Goal: Task Accomplishment & Management: Use online tool/utility

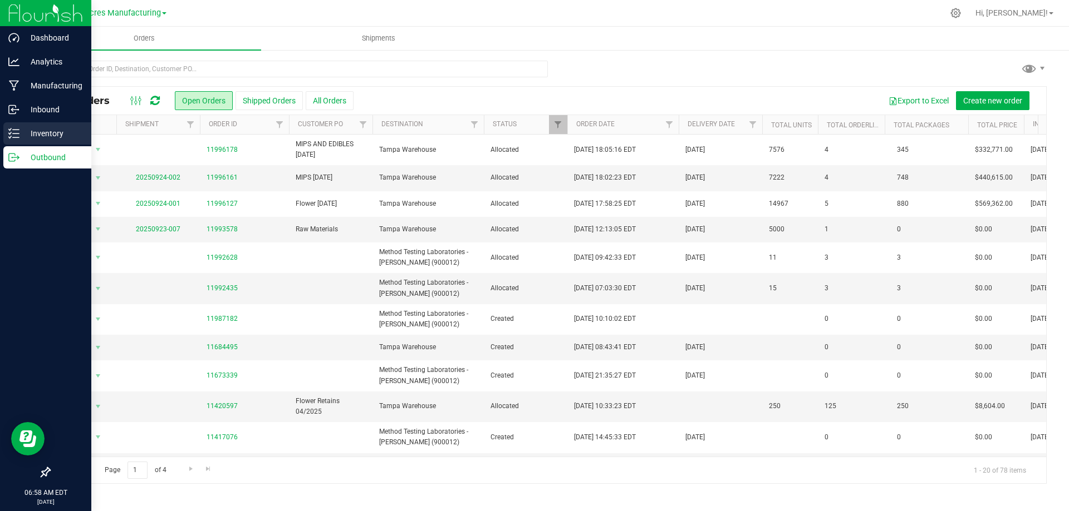
click at [63, 136] on p "Inventory" at bounding box center [52, 133] width 67 height 13
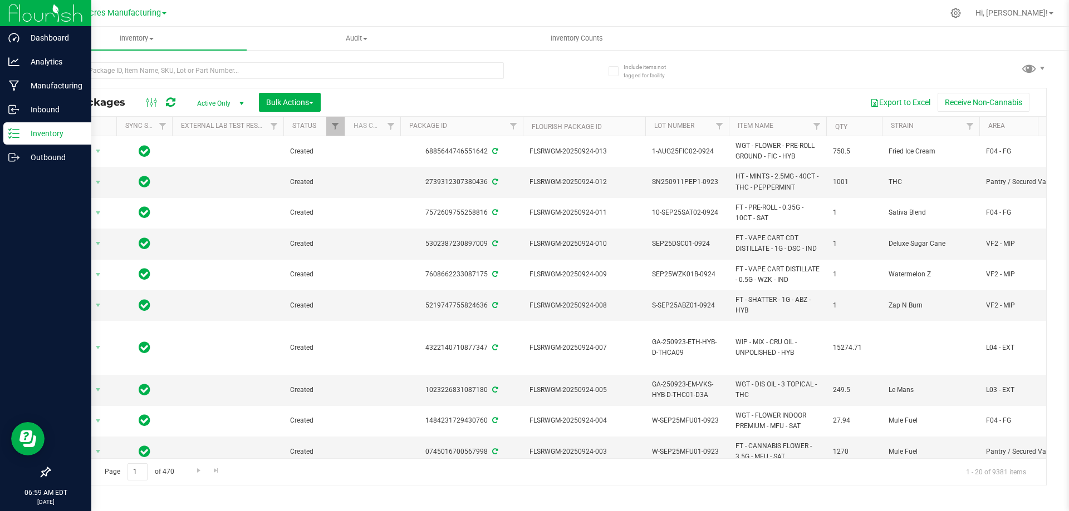
click at [41, 130] on p "Inventory" at bounding box center [52, 133] width 67 height 13
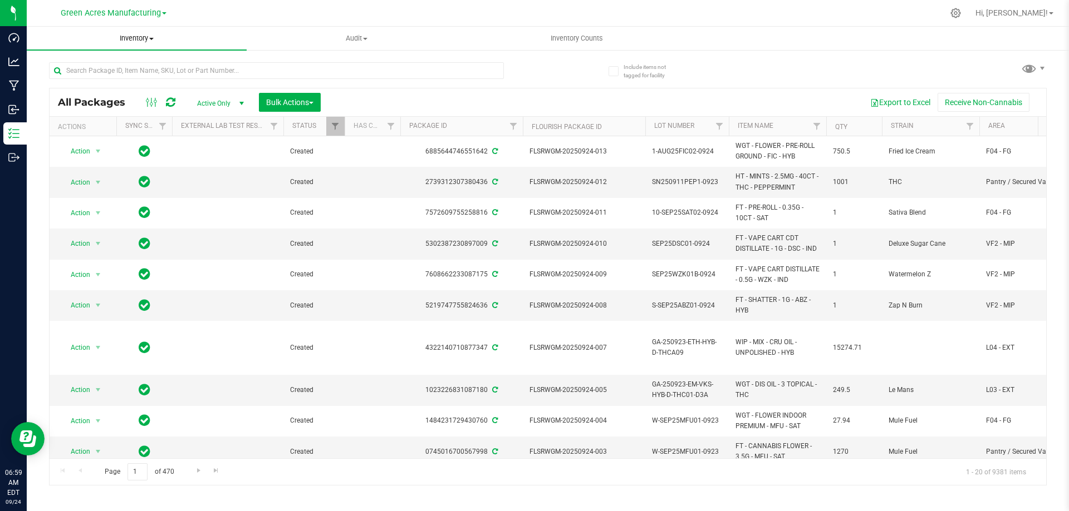
click at [147, 37] on span "Inventory" at bounding box center [137, 38] width 220 height 10
click at [100, 81] on span "All inventory" at bounding box center [64, 80] width 75 height 9
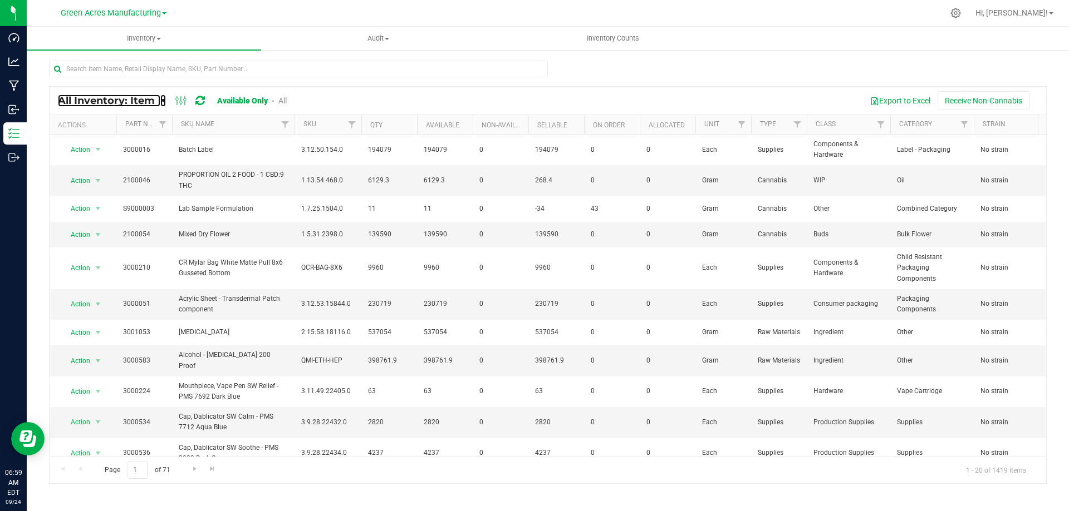
click at [162, 100] on icon at bounding box center [163, 101] width 6 height 10
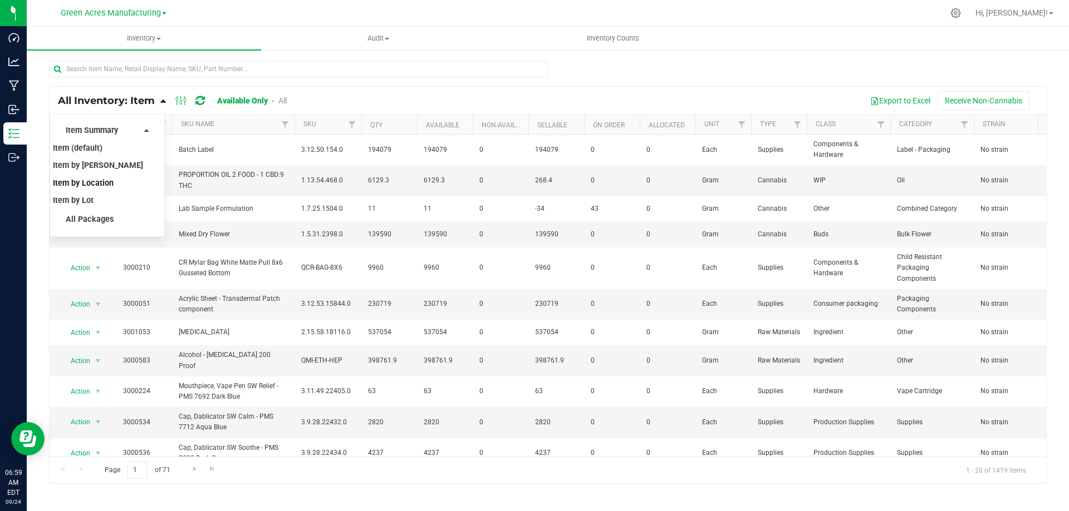
click at [111, 186] on span "Item by Location" at bounding box center [83, 183] width 61 height 9
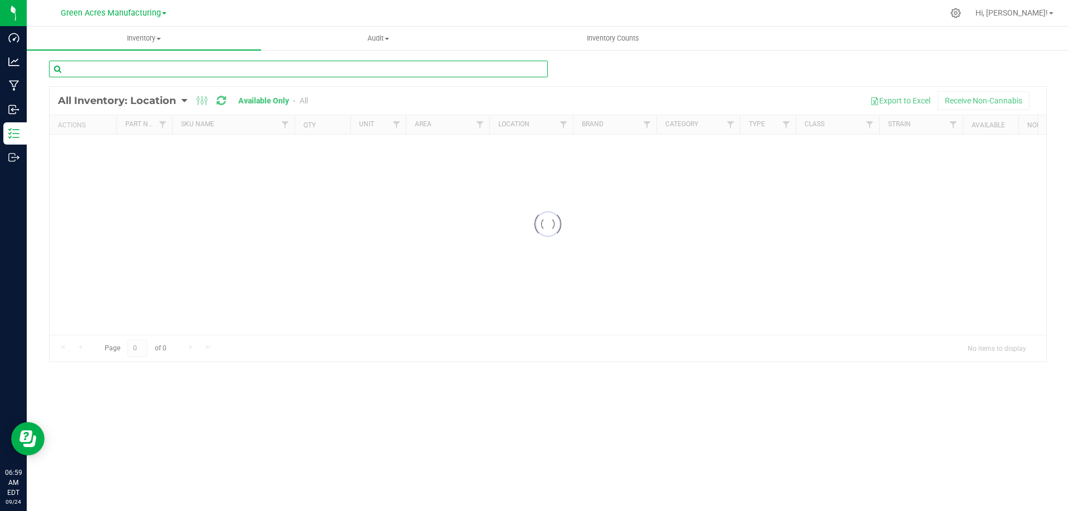
click at [280, 63] on input "text" at bounding box center [298, 69] width 499 height 17
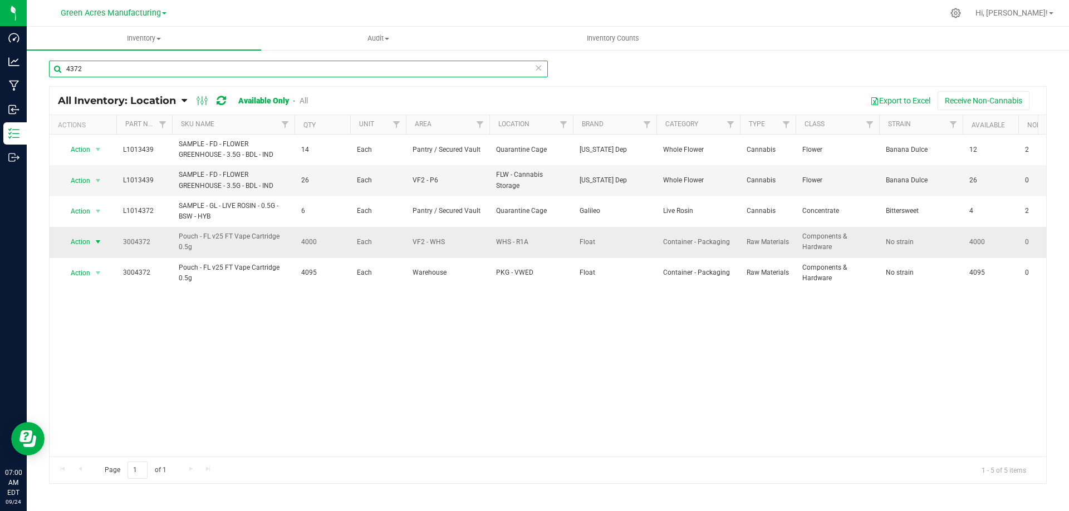
type input "4372"
click at [100, 241] on span "select" at bounding box center [97, 242] width 9 height 9
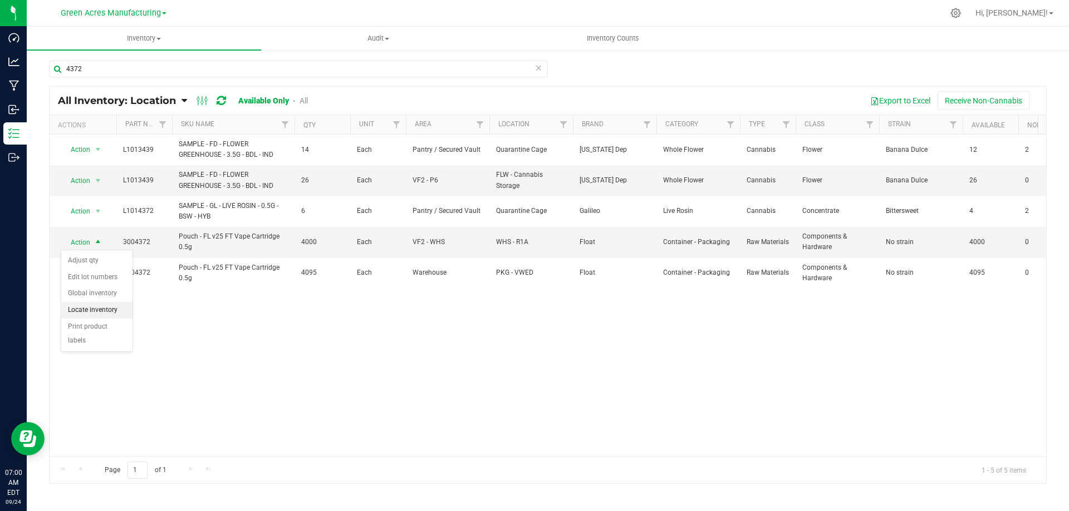
click at [106, 311] on li "Locate inventory" at bounding box center [96, 310] width 71 height 17
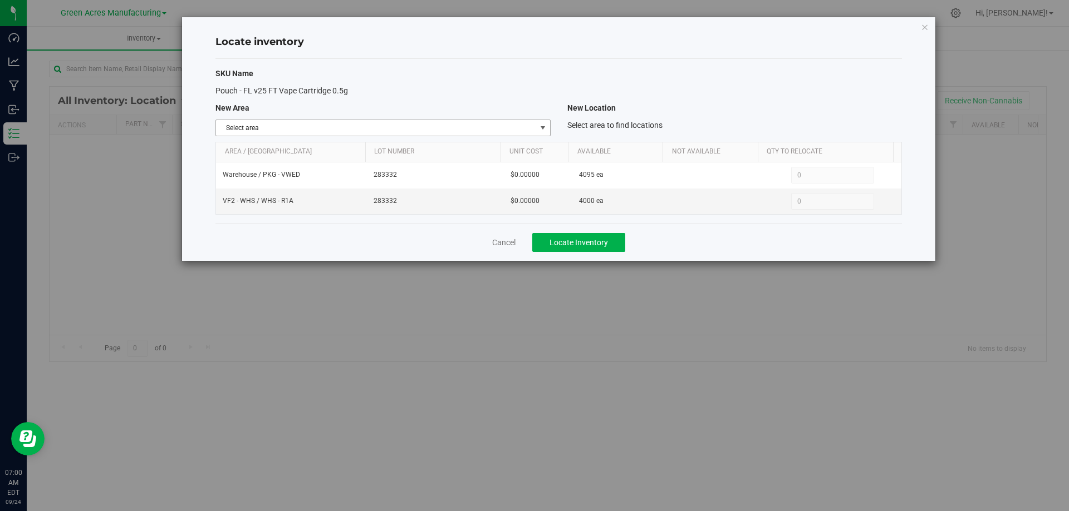
click at [539, 127] on span "select" at bounding box center [542, 128] width 9 height 9
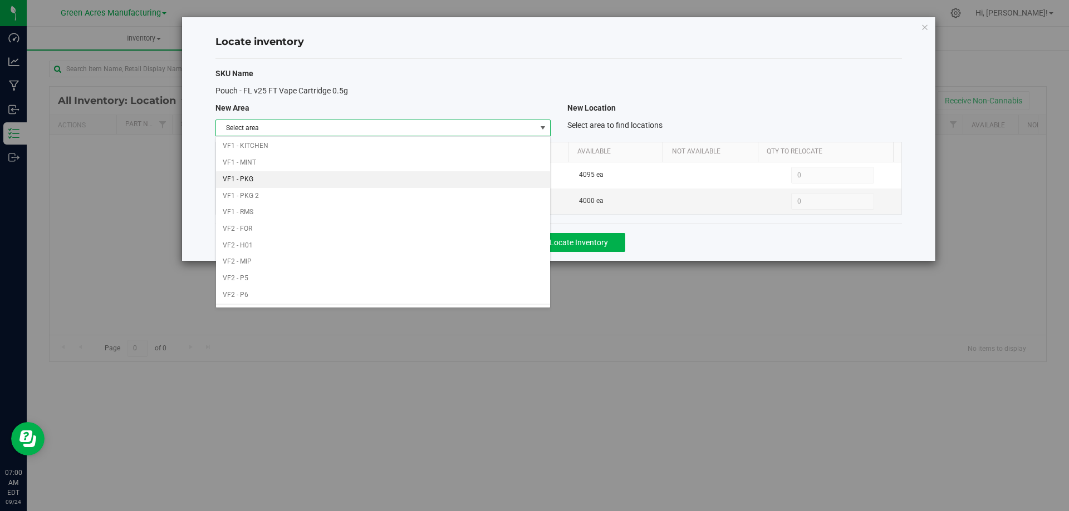
scroll to position [544, 0]
click at [386, 276] on li "VF2 - WHS" at bounding box center [382, 281] width 333 height 17
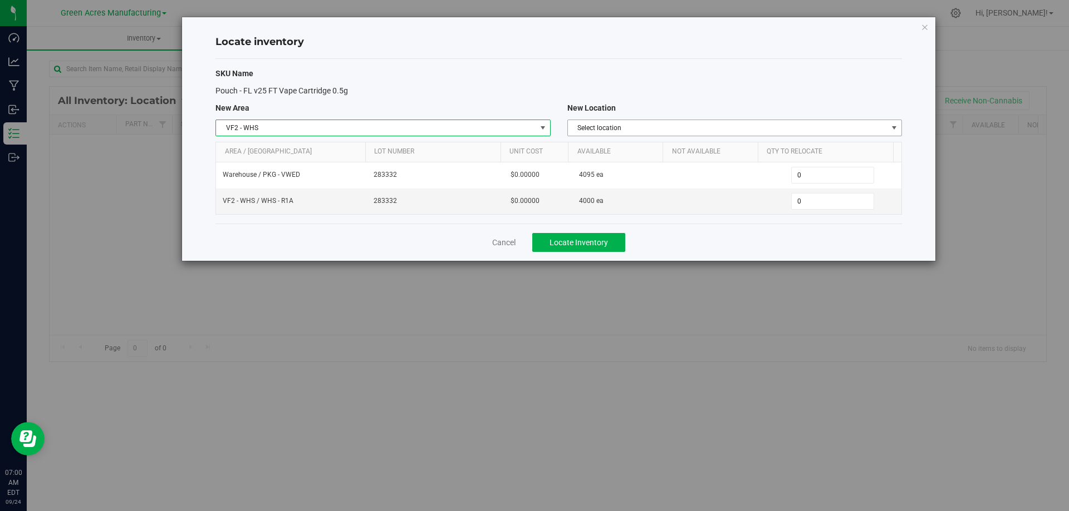
click at [778, 126] on span "Select location" at bounding box center [727, 128] width 319 height 16
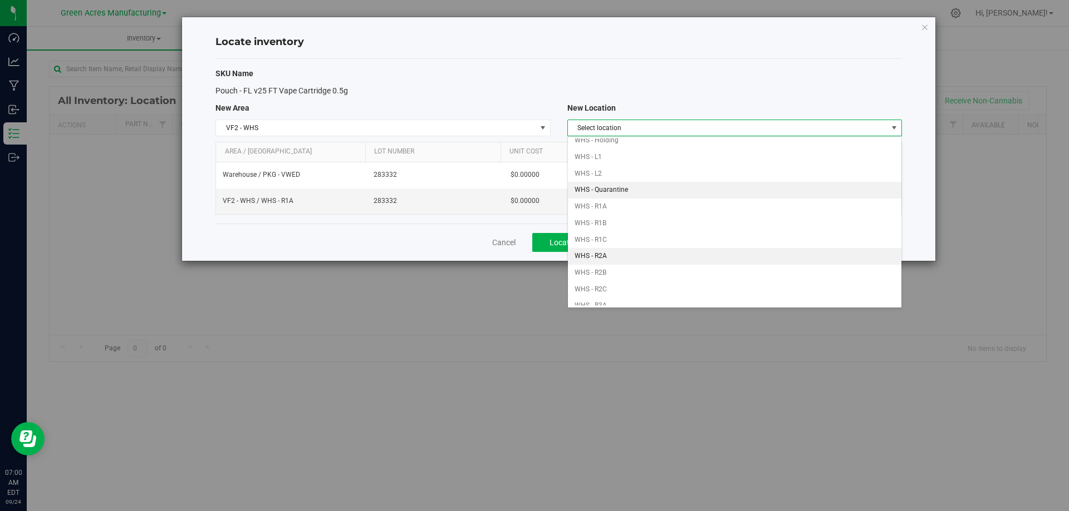
scroll to position [111, 0]
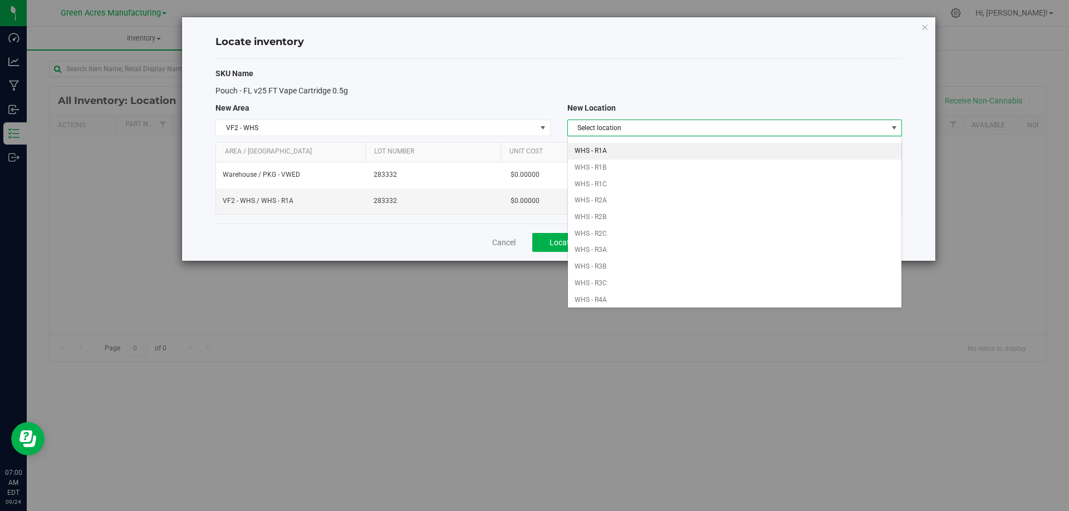
click at [655, 154] on li "WHS - R1A" at bounding box center [734, 151] width 333 height 17
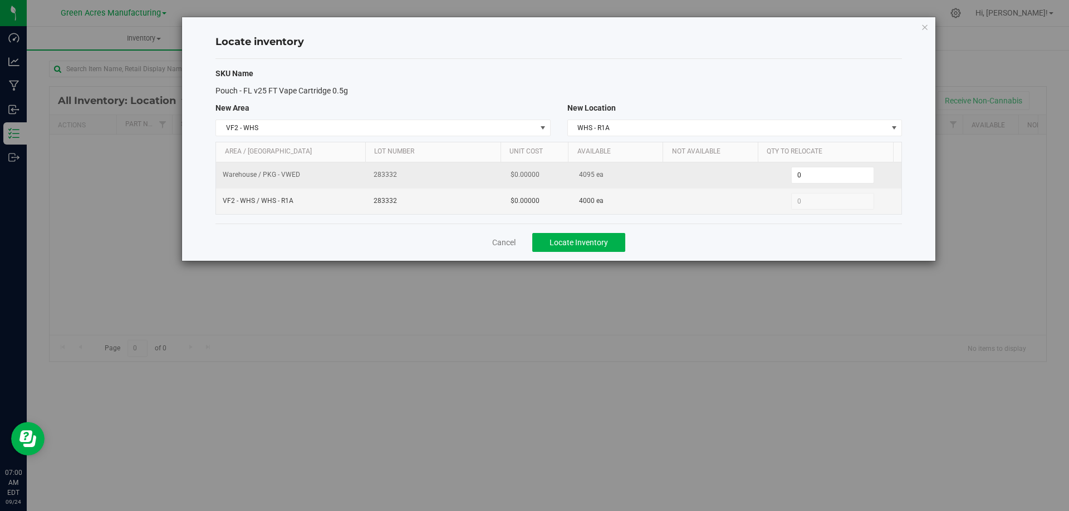
click at [808, 164] on td "0 0" at bounding box center [832, 176] width 137 height 26
click at [808, 171] on span "0 0" at bounding box center [832, 175] width 83 height 17
click at [808, 171] on input "0" at bounding box center [832, 176] width 82 height 16
type input "2000"
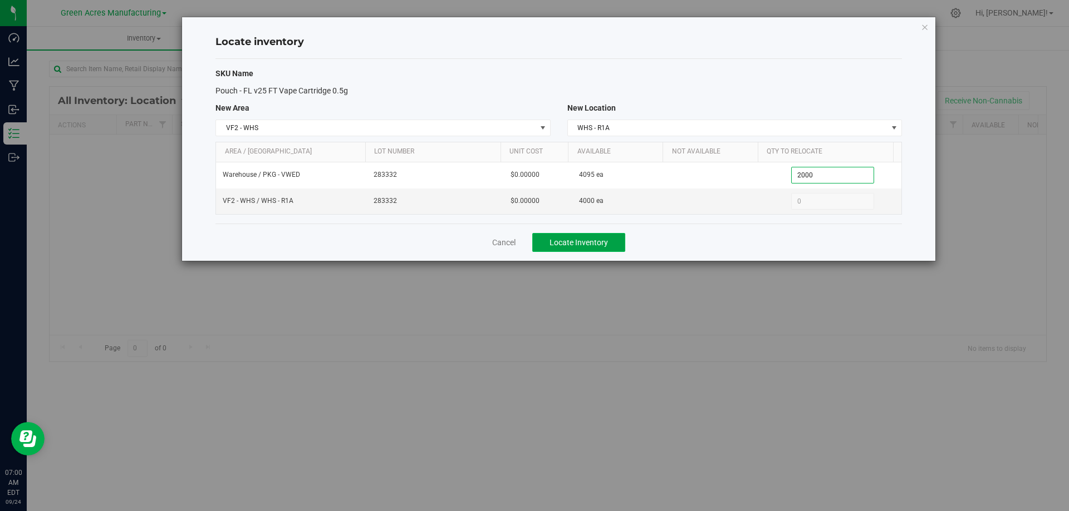
type input "2,000"
click at [569, 239] on span "Locate Inventory" at bounding box center [578, 242] width 58 height 9
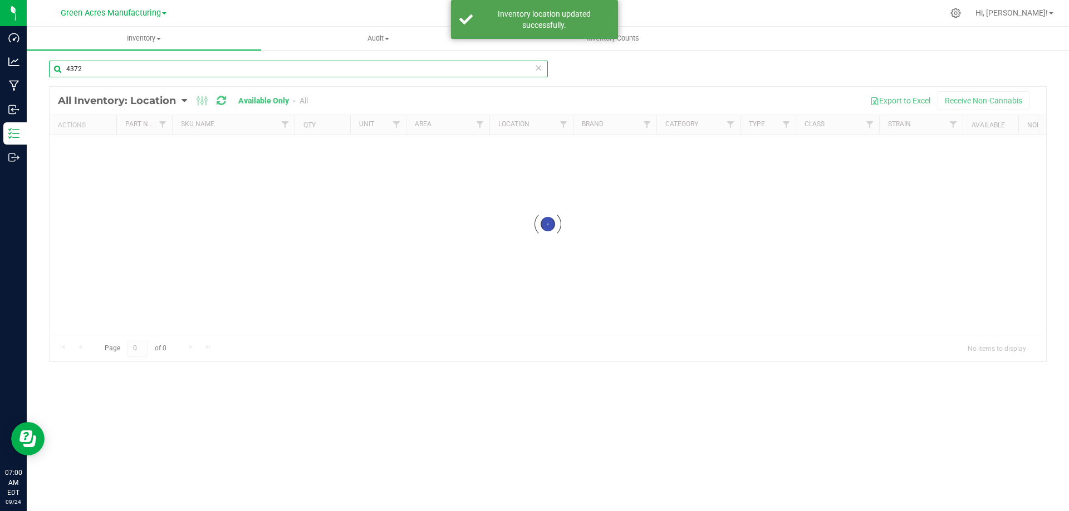
click at [446, 69] on input "4372" at bounding box center [298, 69] width 499 height 17
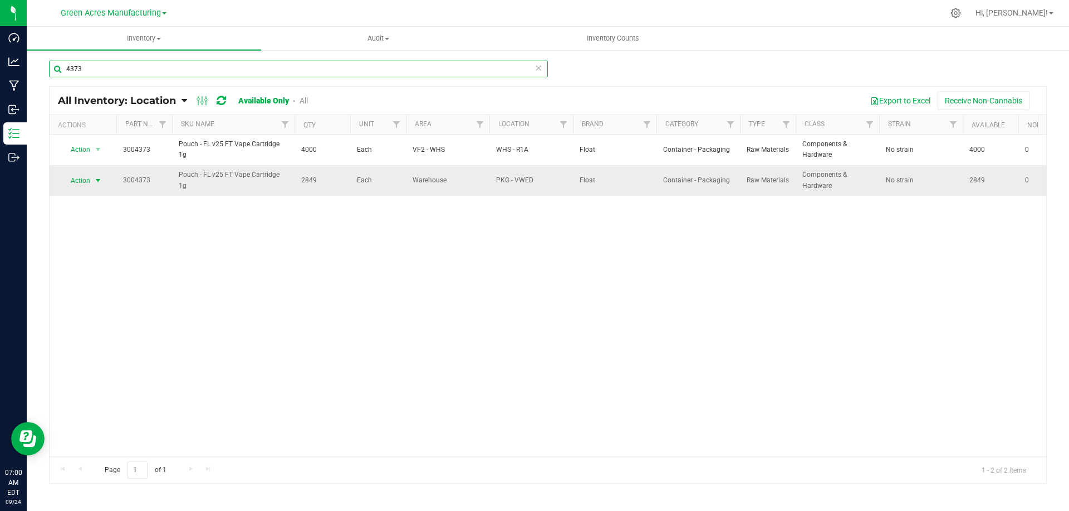
type input "4373"
click at [96, 179] on span "select" at bounding box center [97, 180] width 9 height 9
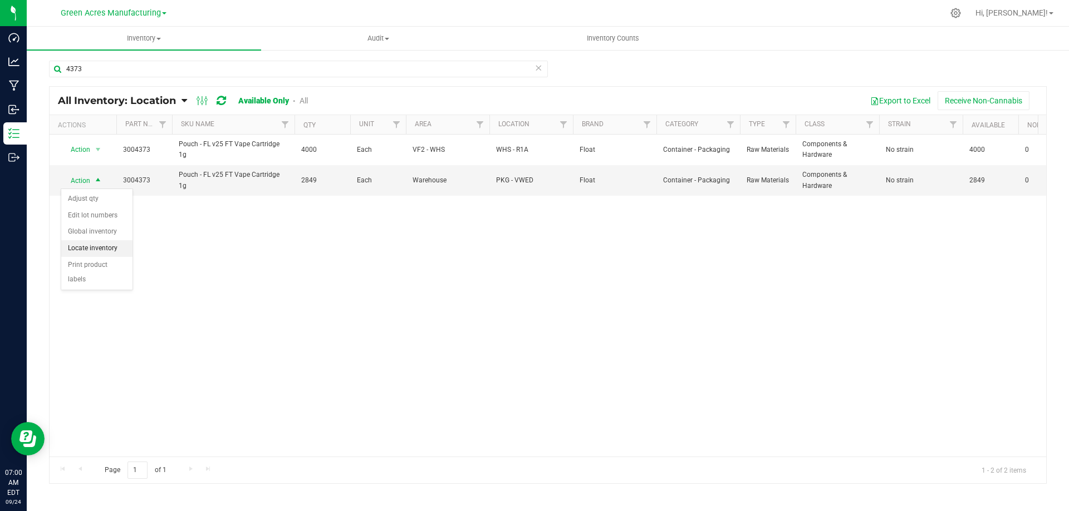
click at [99, 244] on li "Locate inventory" at bounding box center [96, 248] width 71 height 17
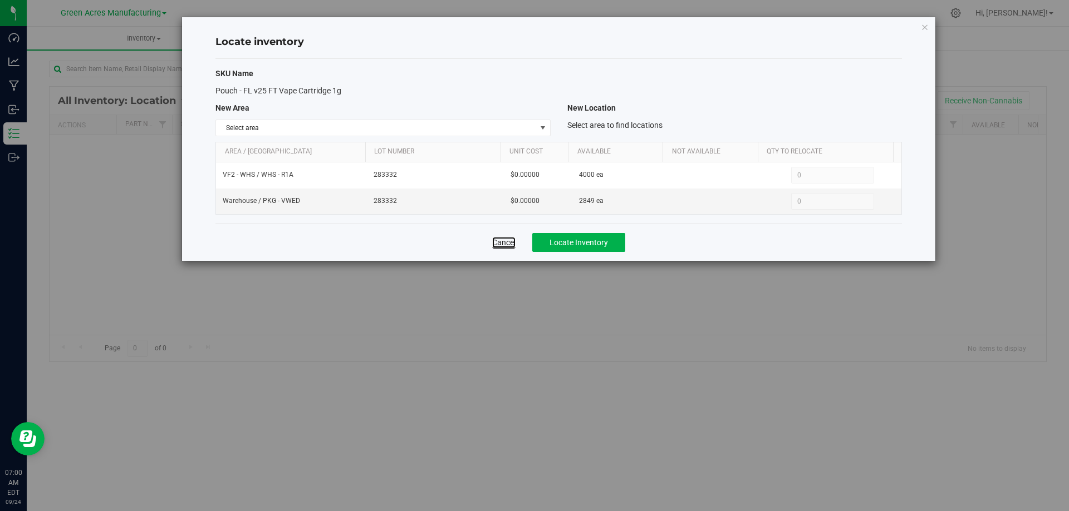
drag, startPoint x: 503, startPoint y: 240, endPoint x: 498, endPoint y: 238, distance: 6.2
click at [503, 240] on link "Cancel" at bounding box center [503, 242] width 23 height 11
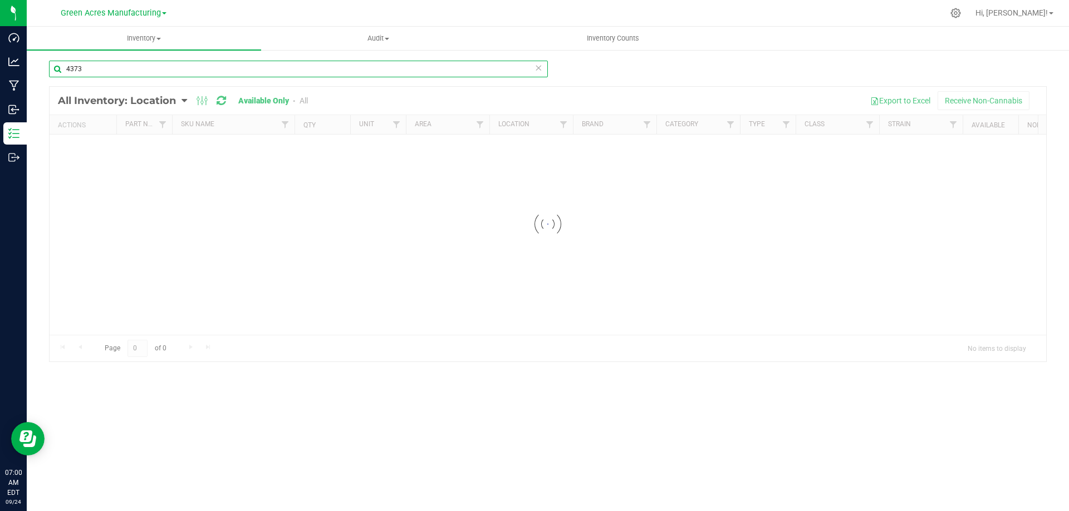
click at [135, 70] on input "4373" at bounding box center [298, 69] width 499 height 17
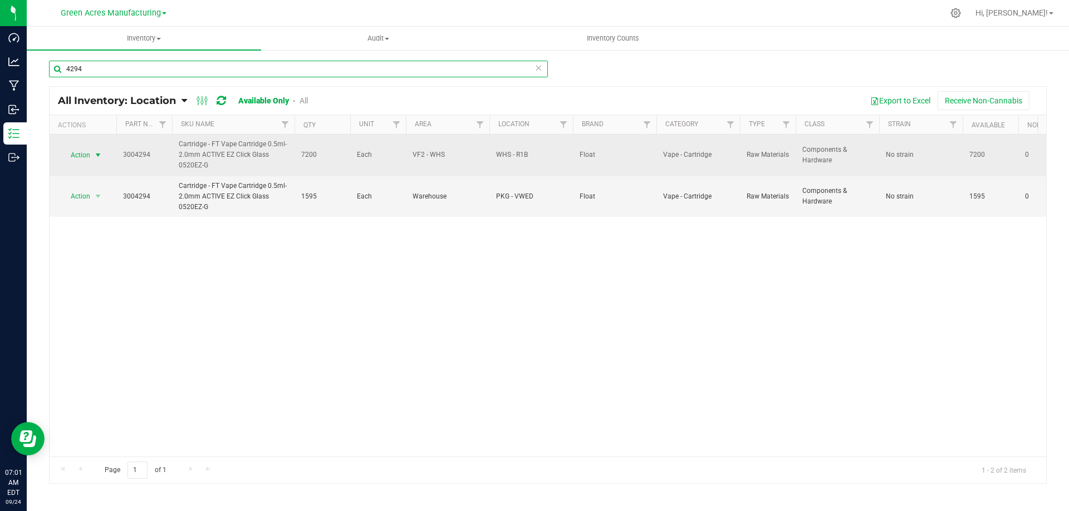
type input "4294"
click at [99, 155] on span "select" at bounding box center [97, 155] width 9 height 9
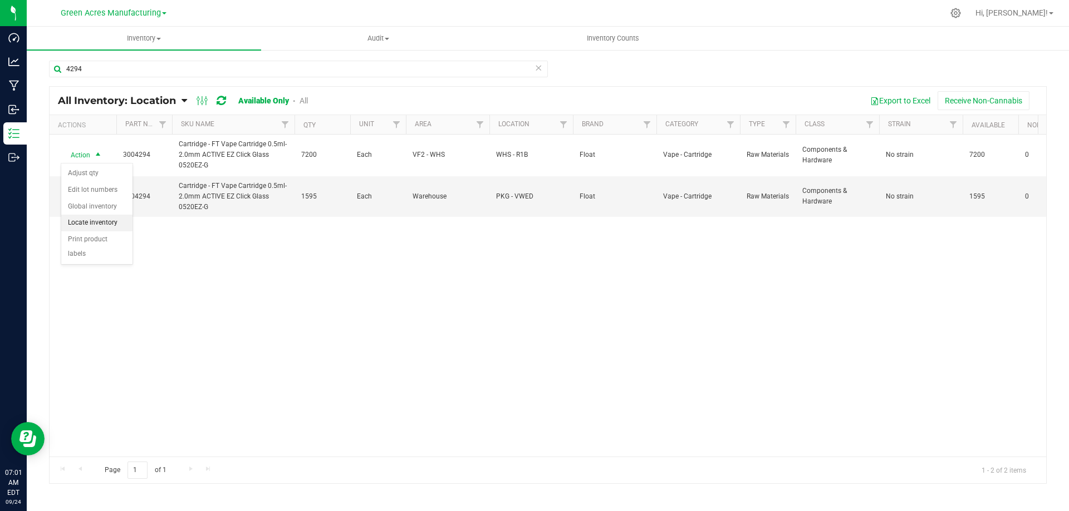
click at [109, 223] on li "Locate inventory" at bounding box center [96, 223] width 71 height 17
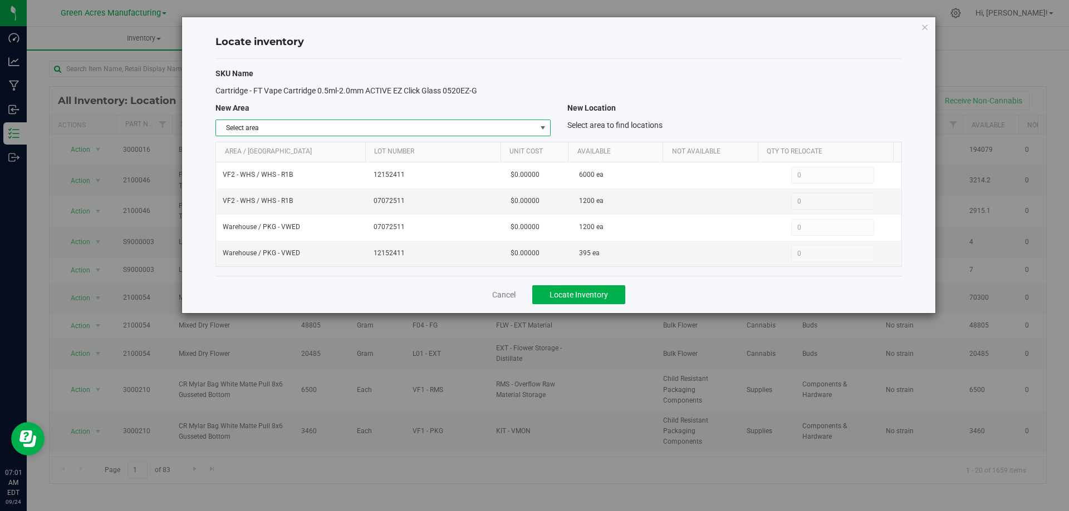
click at [534, 130] on span "Select area" at bounding box center [375, 128] width 319 height 16
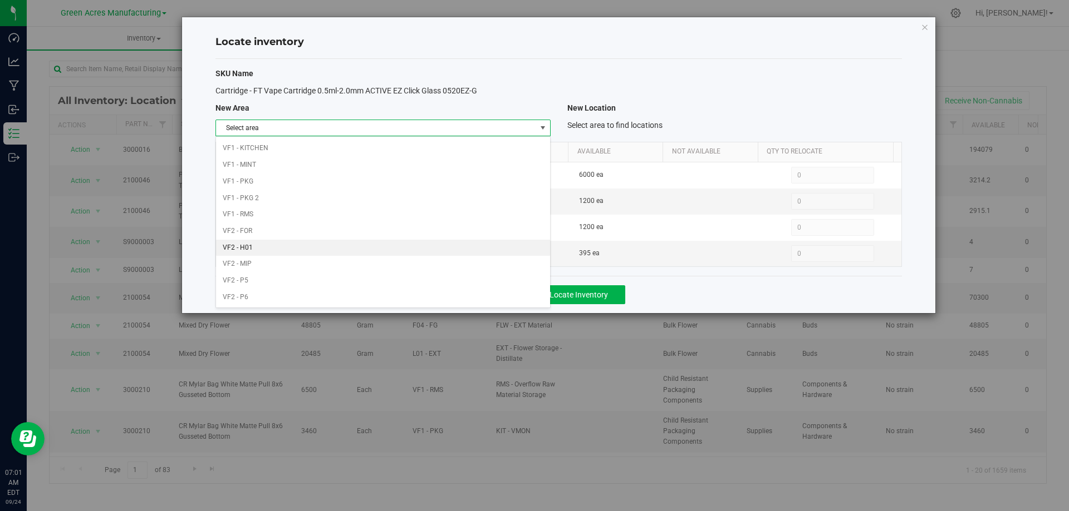
scroll to position [544, 0]
click at [372, 283] on li "VF2 - WHS" at bounding box center [382, 281] width 333 height 17
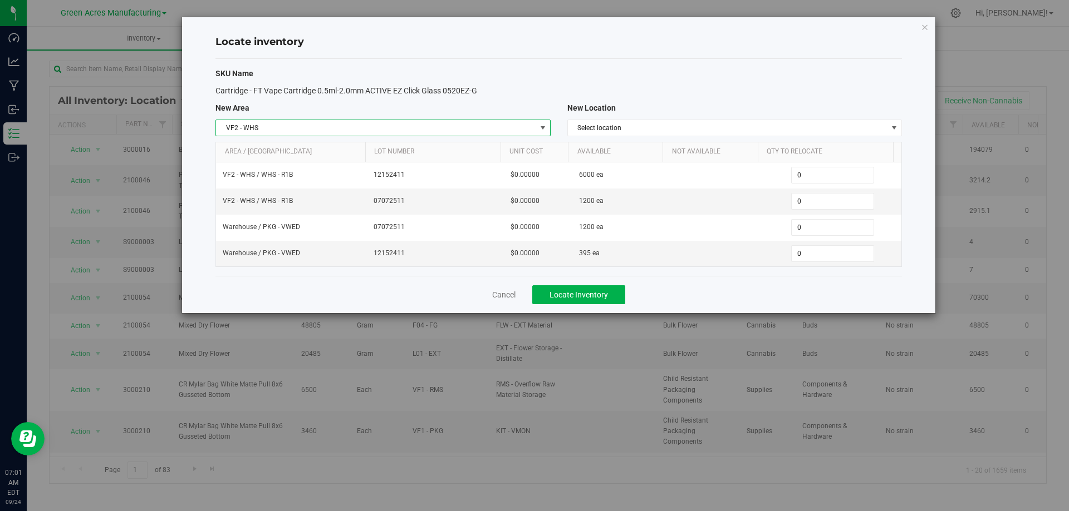
click at [764, 113] on div "New Location" at bounding box center [734, 108] width 351 height 12
click at [763, 131] on span "Select location" at bounding box center [727, 128] width 319 height 16
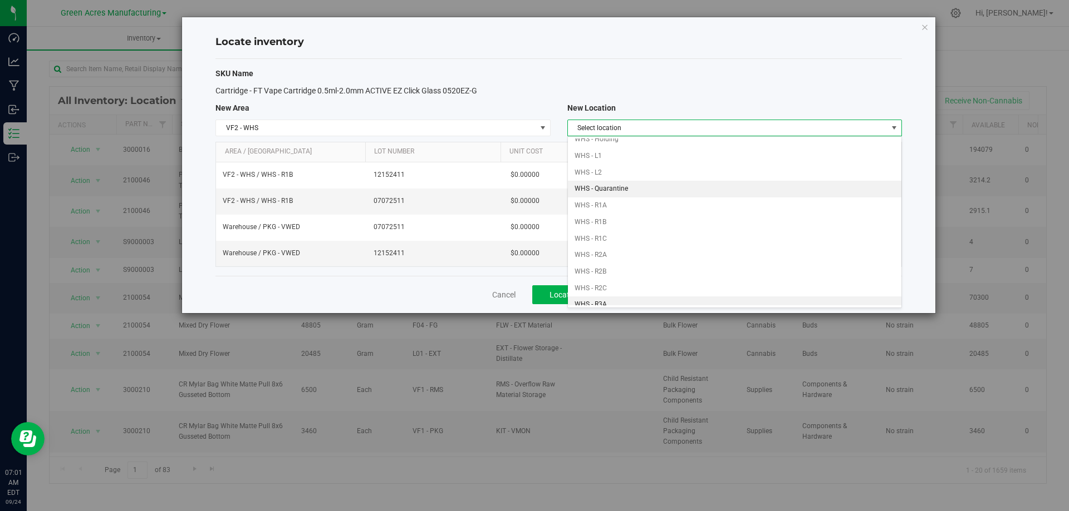
scroll to position [56, 0]
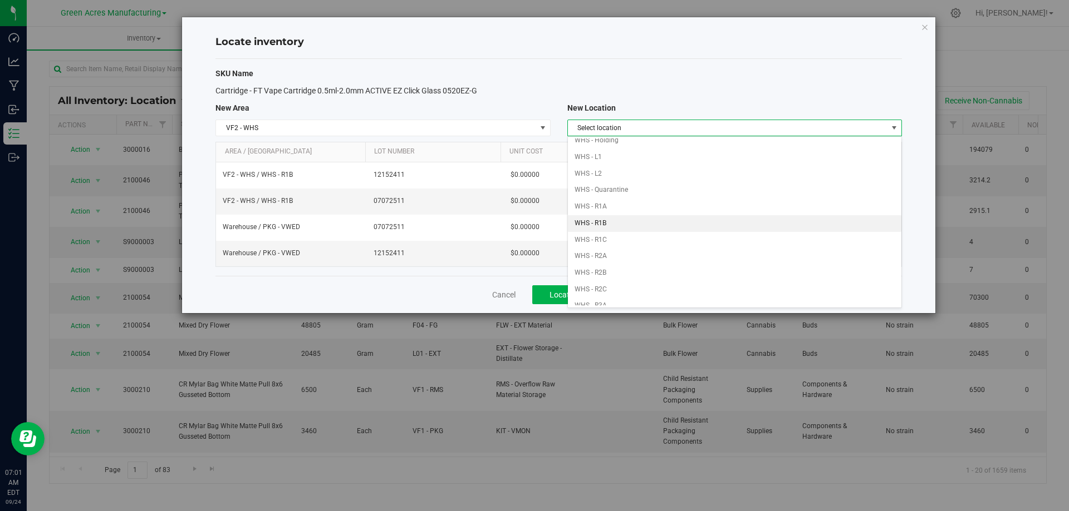
click at [616, 224] on li "WHS - R1B" at bounding box center [734, 223] width 333 height 17
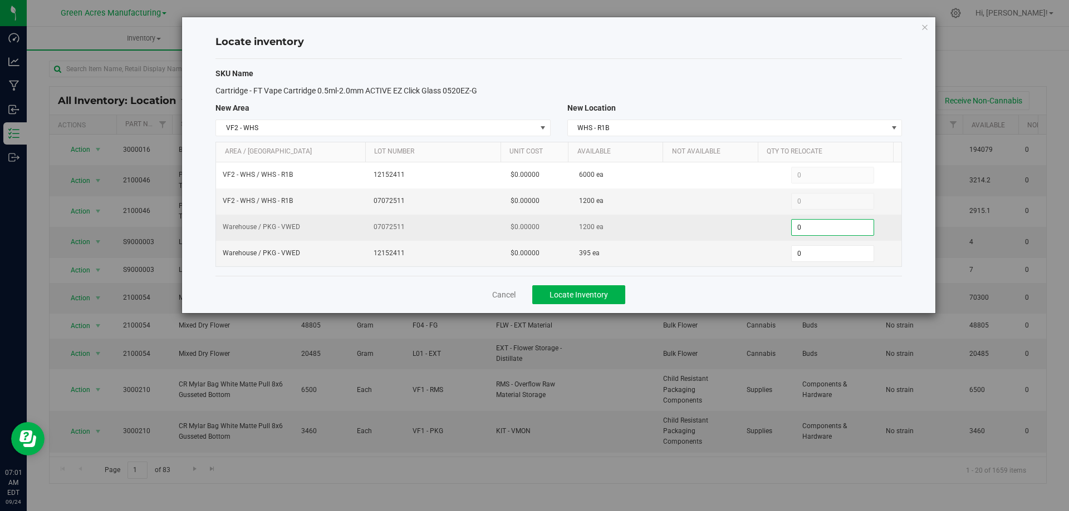
click at [818, 233] on span "0 0" at bounding box center [832, 227] width 83 height 17
click at [818, 233] on input "0" at bounding box center [832, 228] width 82 height 16
type input "1200"
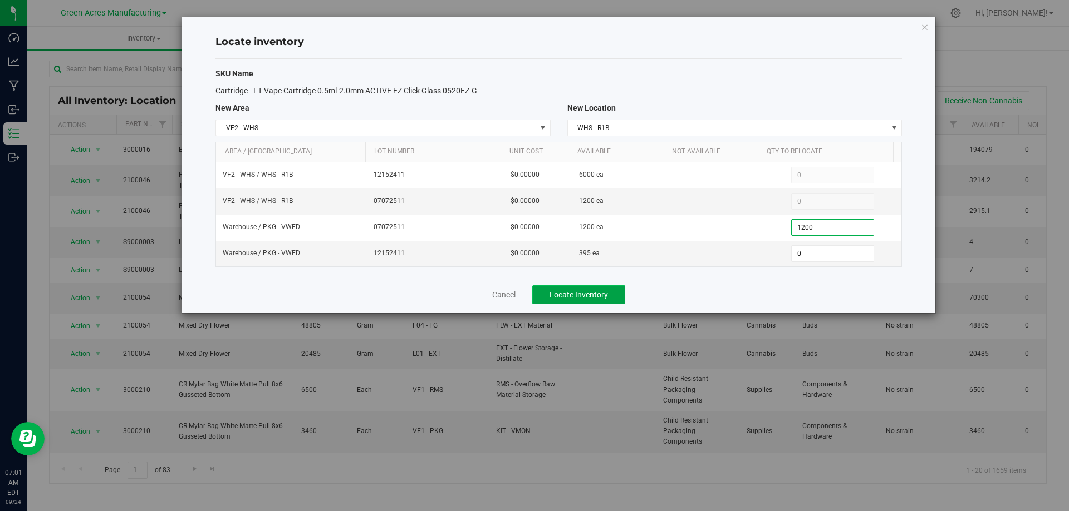
type input "1,200"
click at [600, 287] on button "Locate Inventory" at bounding box center [578, 294] width 93 height 19
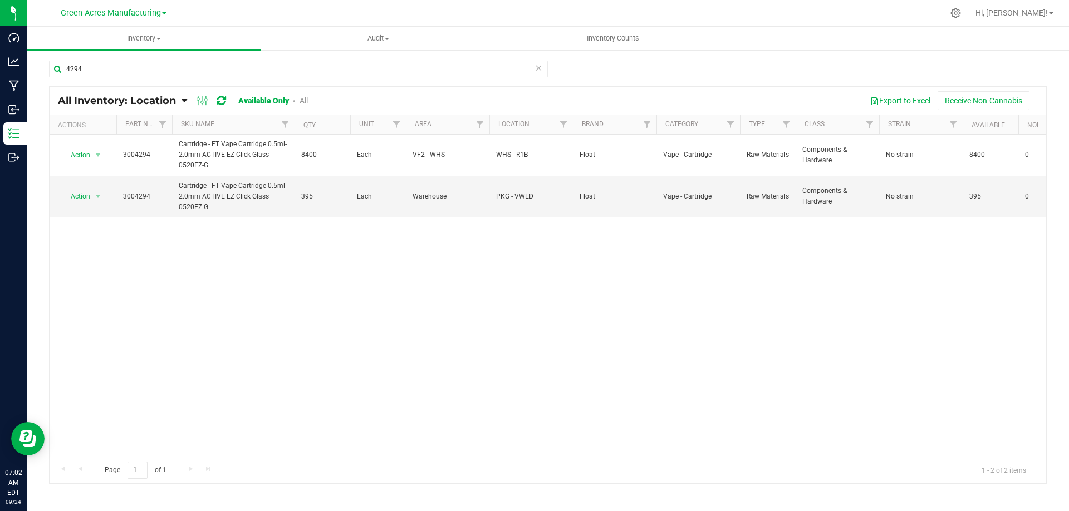
drag, startPoint x: 98, startPoint y: 156, endPoint x: 101, endPoint y: 163, distance: 7.8
click at [98, 156] on span "select" at bounding box center [97, 155] width 9 height 9
click at [104, 225] on li "Locate inventory" at bounding box center [96, 223] width 71 height 17
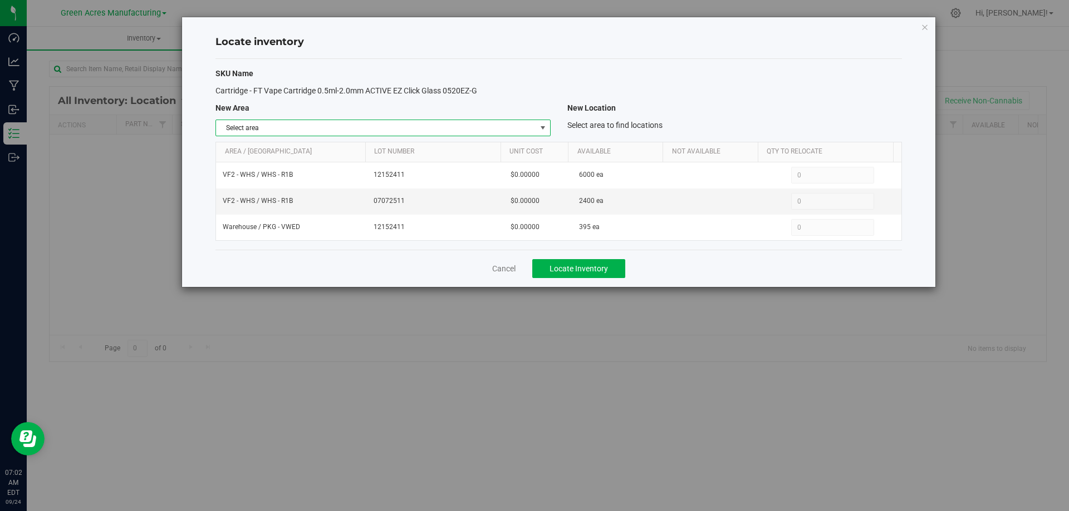
click at [529, 132] on span "Select area" at bounding box center [375, 128] width 319 height 16
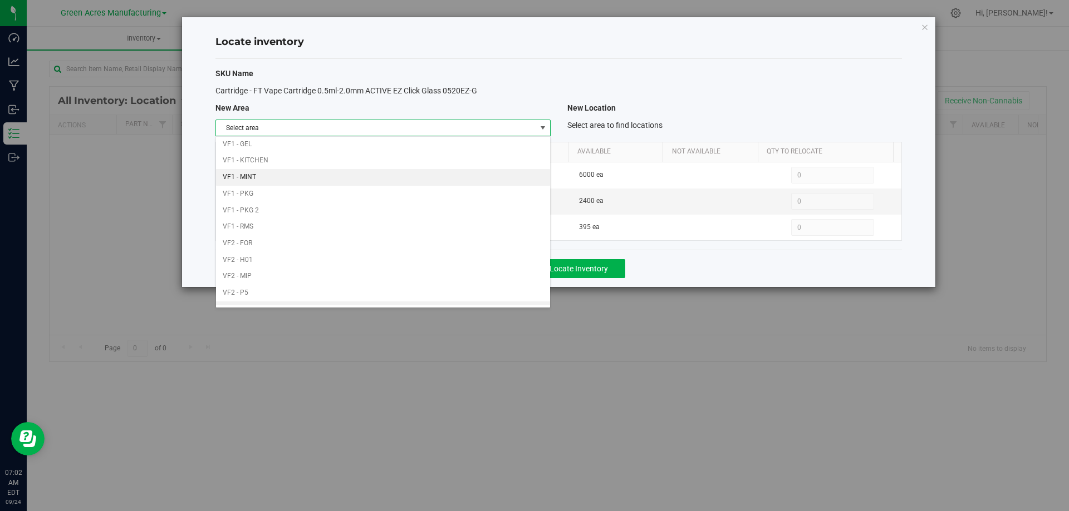
scroll to position [544, 0]
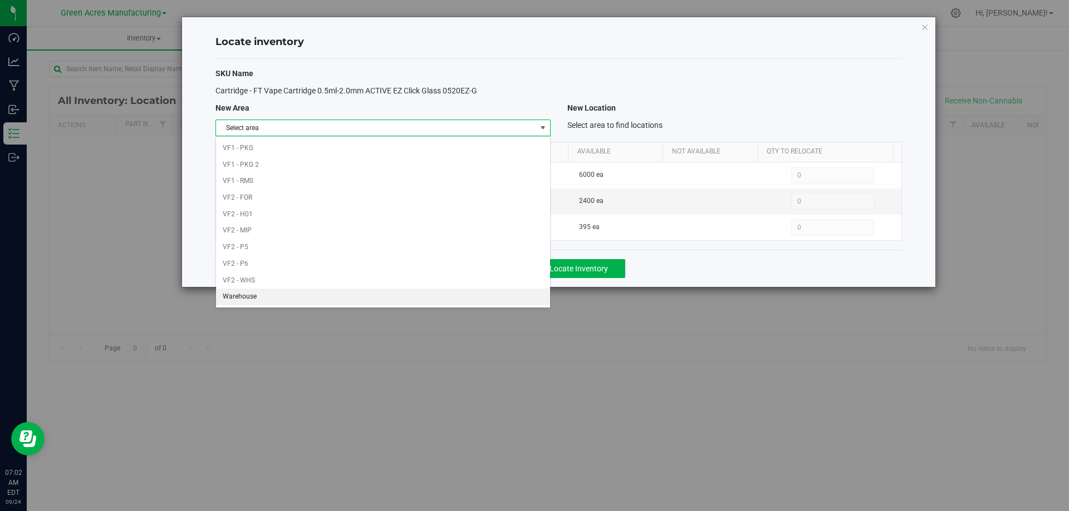
click at [416, 294] on li "Warehouse" at bounding box center [382, 297] width 333 height 17
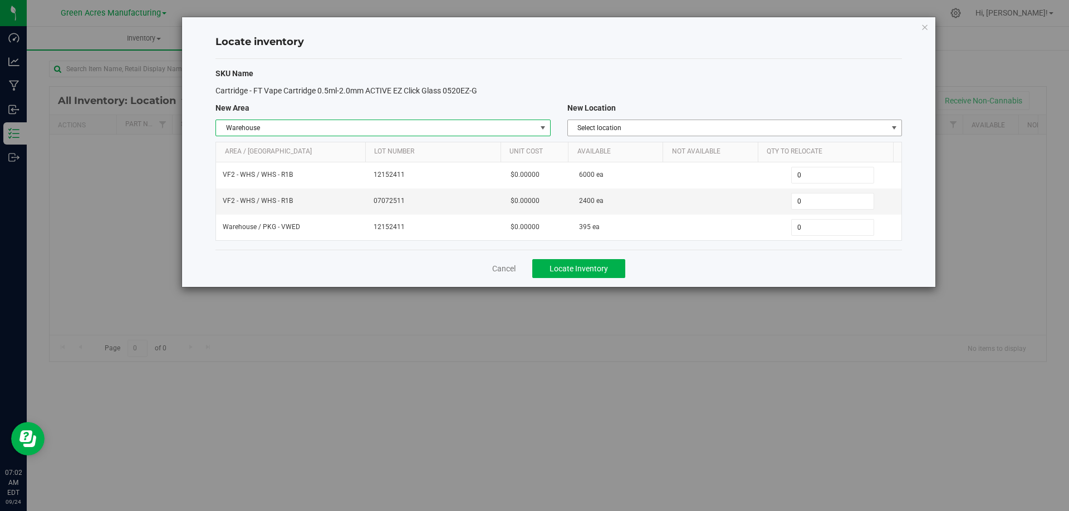
click at [850, 132] on span "Select location" at bounding box center [727, 128] width 319 height 16
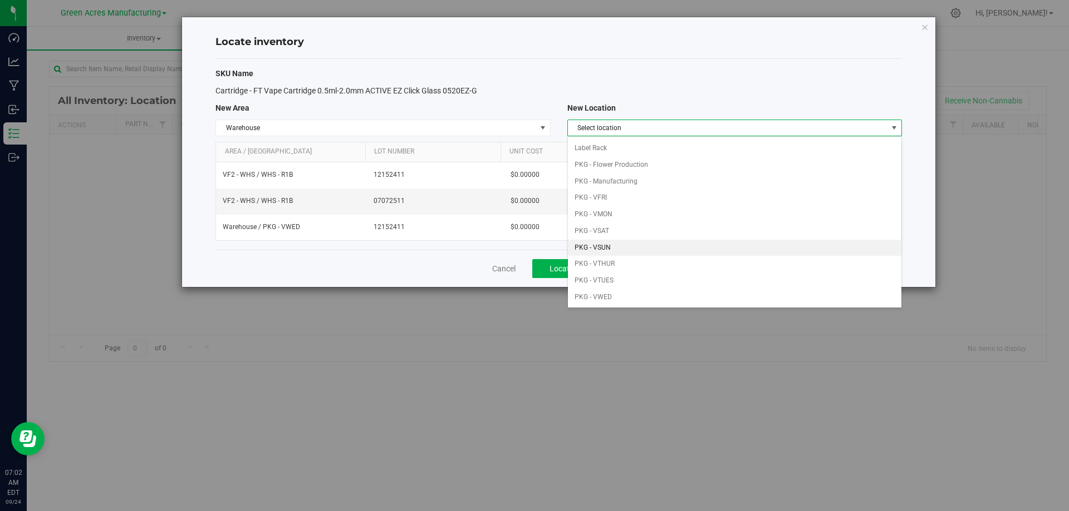
scroll to position [111, 0]
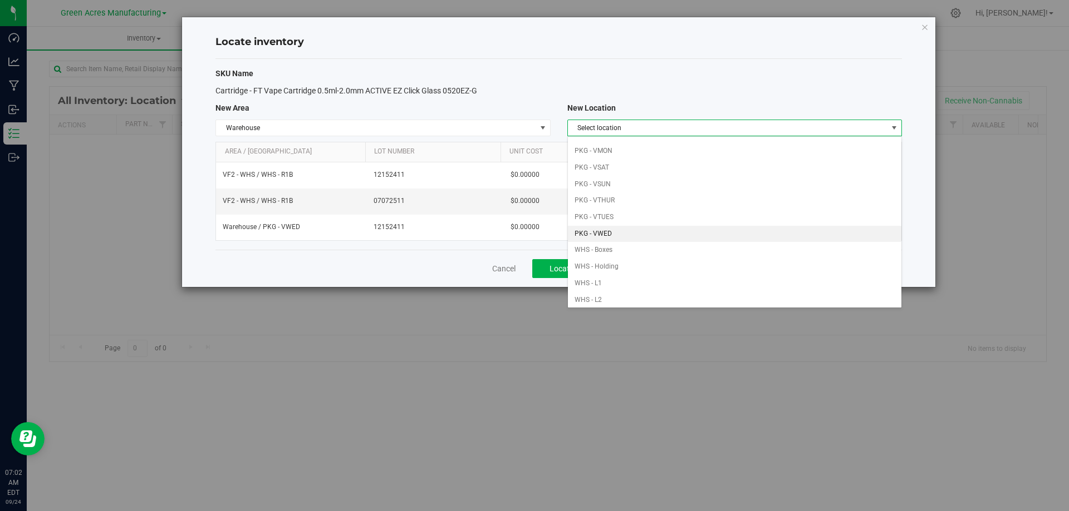
click at [628, 233] on li "PKG - VWED" at bounding box center [734, 234] width 333 height 17
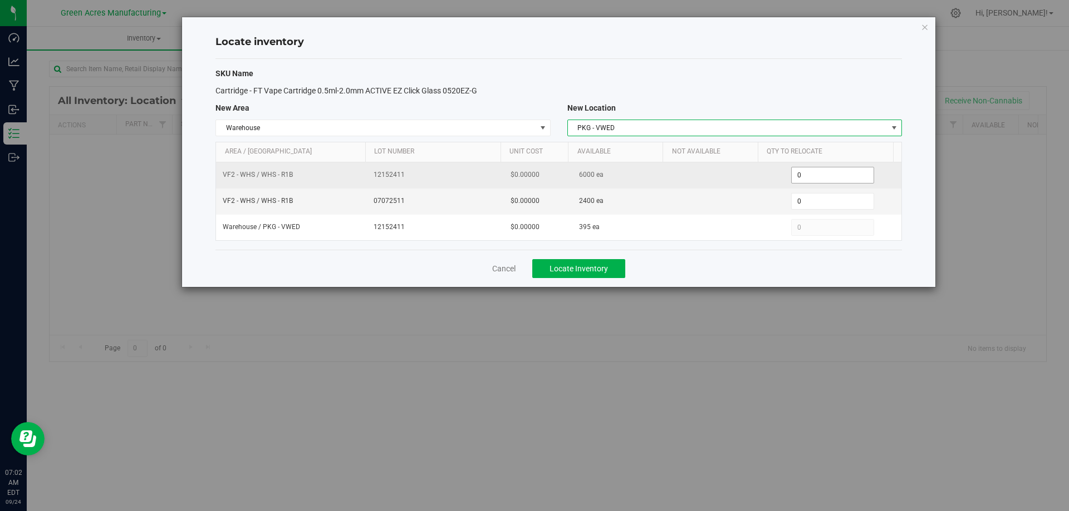
click at [839, 176] on span "0 0" at bounding box center [832, 175] width 83 height 17
click at [839, 176] on input "0" at bounding box center [832, 176] width 82 height 16
type input "1200"
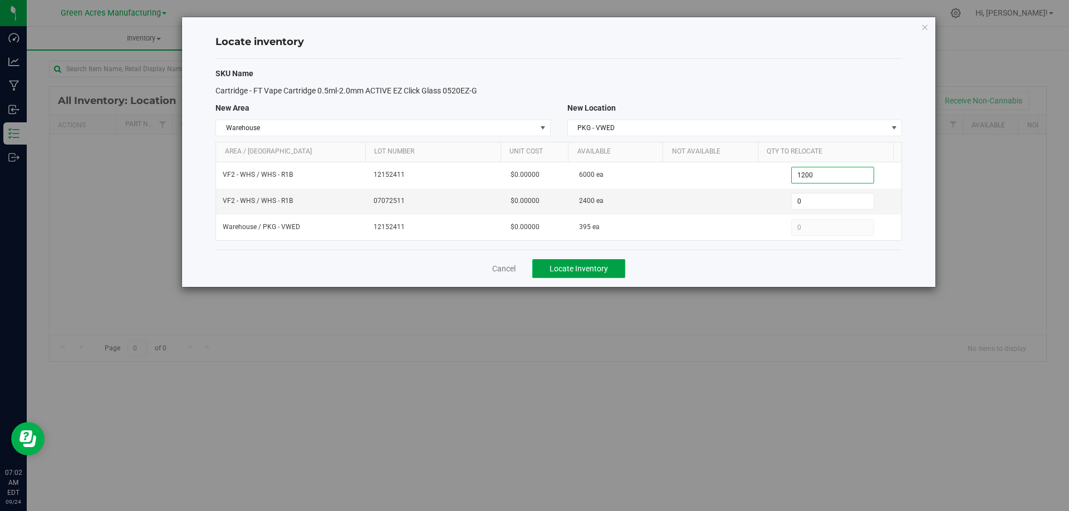
type input "1,200"
click at [570, 273] on button "Locate Inventory" at bounding box center [578, 268] width 93 height 19
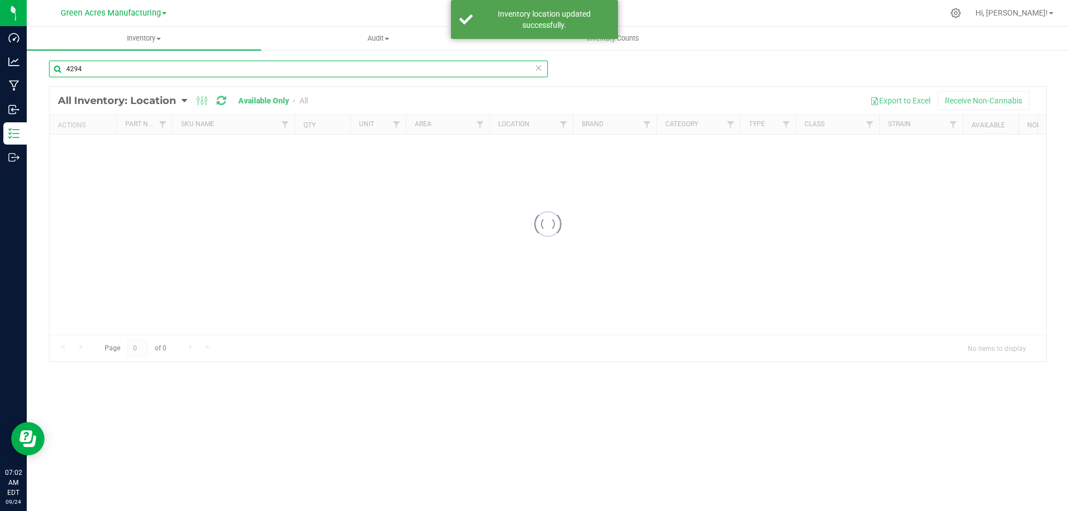
click at [266, 70] on input "4294" at bounding box center [298, 69] width 499 height 17
drag, startPoint x: 251, startPoint y: 62, endPoint x: 287, endPoint y: 71, distance: 37.1
click at [268, 70] on input "4294" at bounding box center [298, 69] width 499 height 17
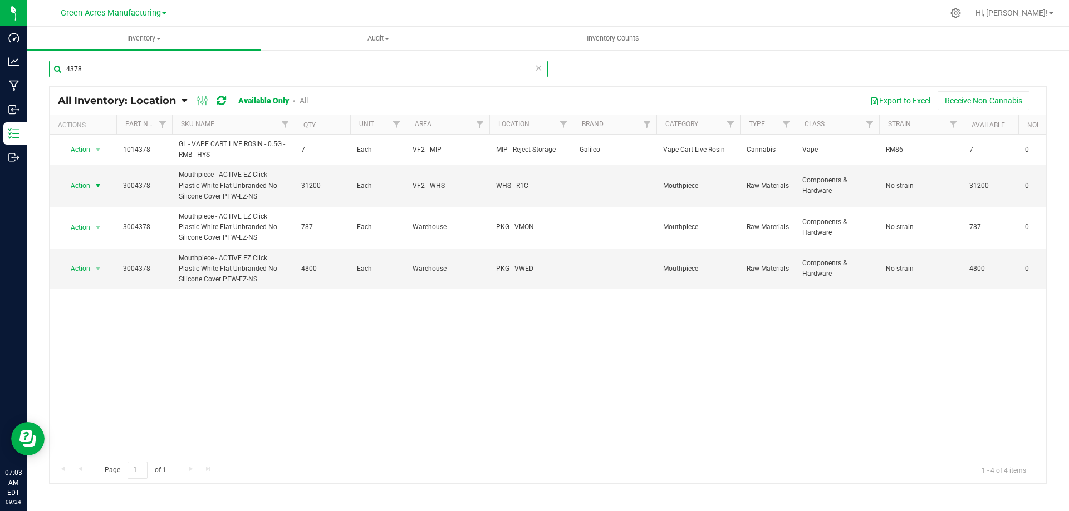
type input "4378"
click at [96, 185] on span "select" at bounding box center [97, 185] width 9 height 9
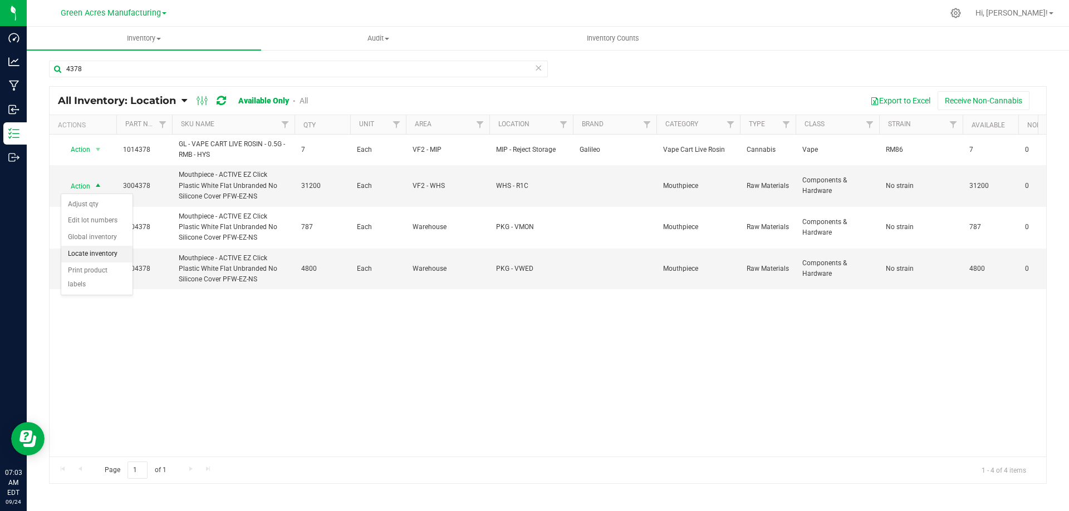
click at [87, 254] on li "Locate inventory" at bounding box center [96, 254] width 71 height 17
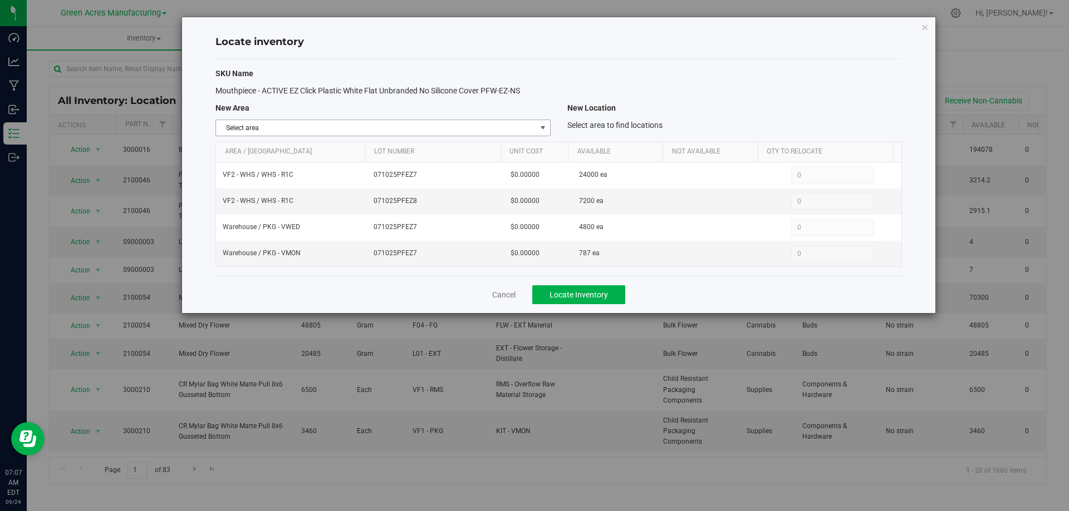
click at [544, 126] on span "select" at bounding box center [542, 128] width 9 height 9
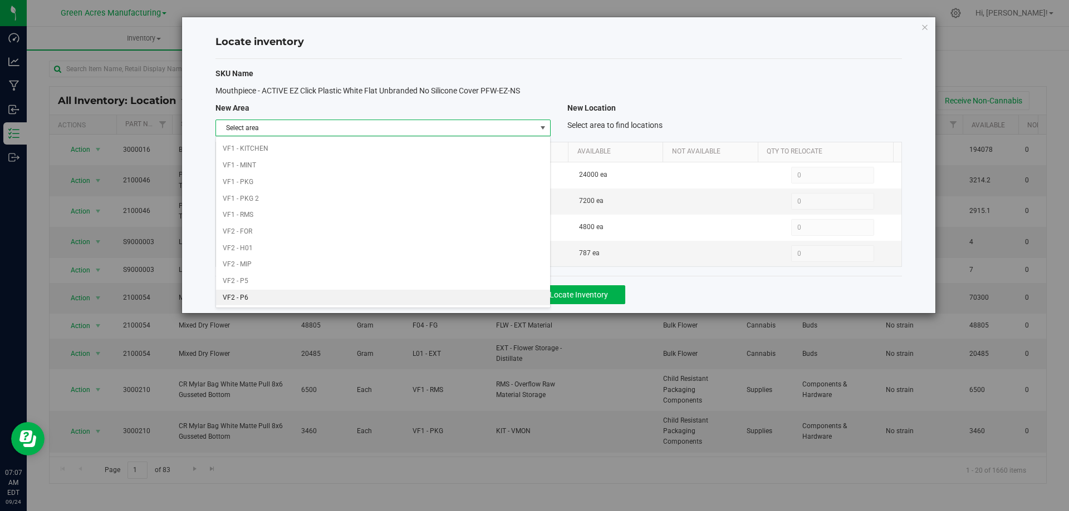
scroll to position [544, 0]
click at [454, 276] on li "VF2 - WHS" at bounding box center [382, 281] width 333 height 17
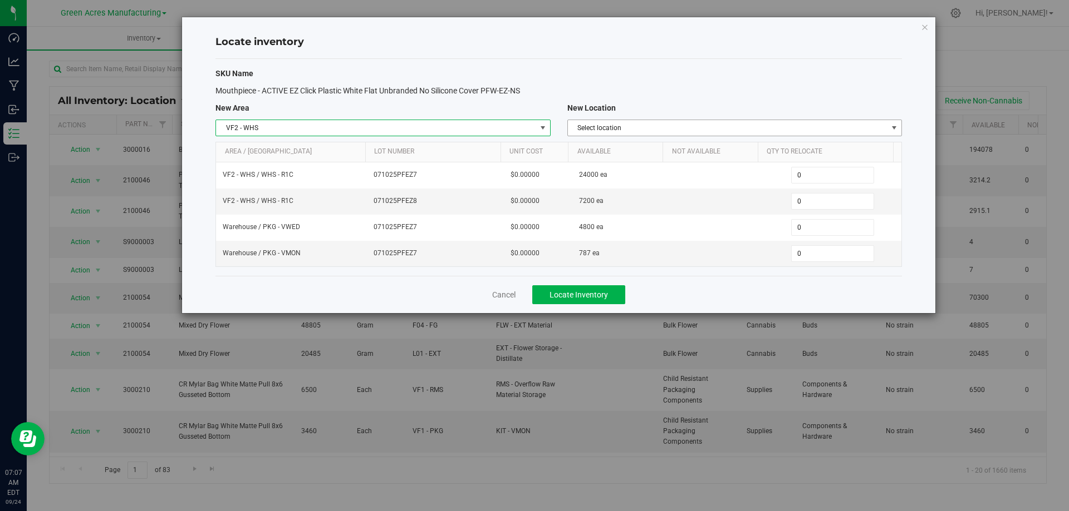
click at [833, 126] on span "Select location" at bounding box center [727, 128] width 319 height 16
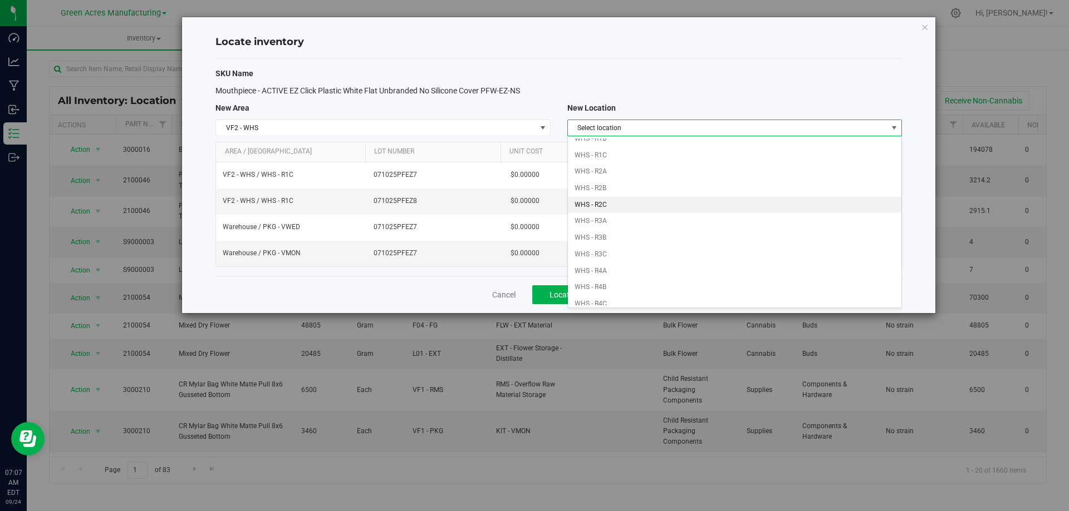
scroll to position [167, 0]
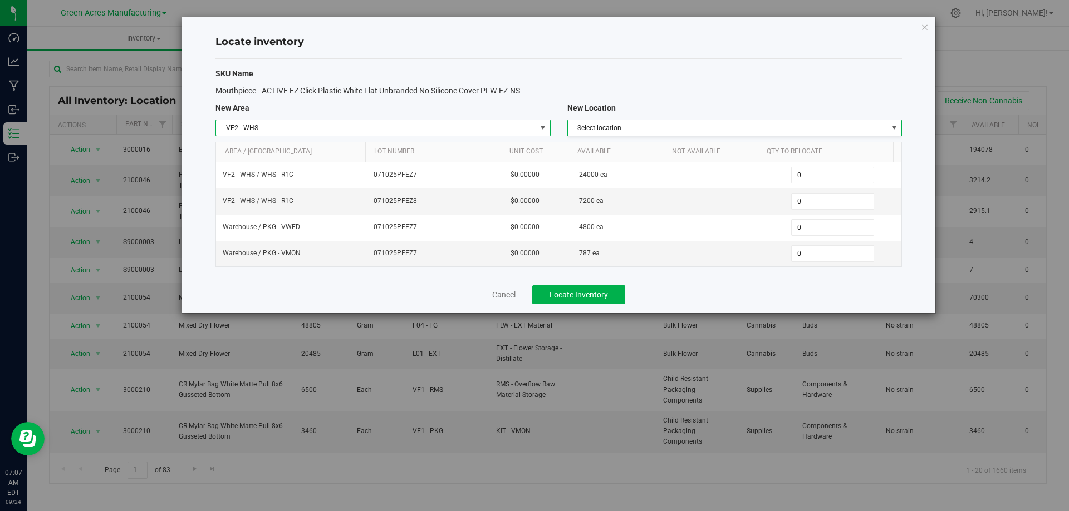
click at [526, 128] on span "VF2 - WHS" at bounding box center [375, 128] width 319 height 16
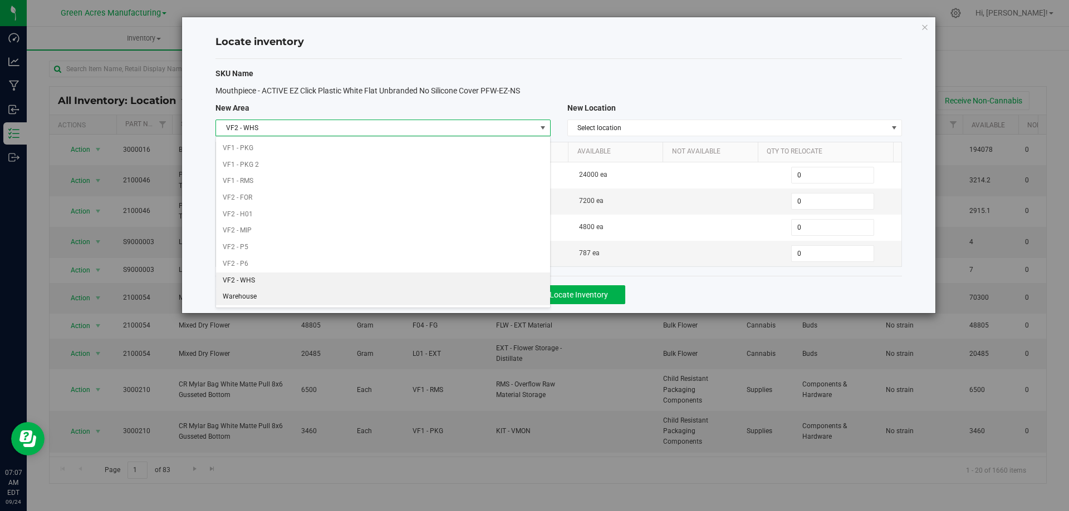
click at [337, 297] on li "Warehouse" at bounding box center [382, 297] width 333 height 17
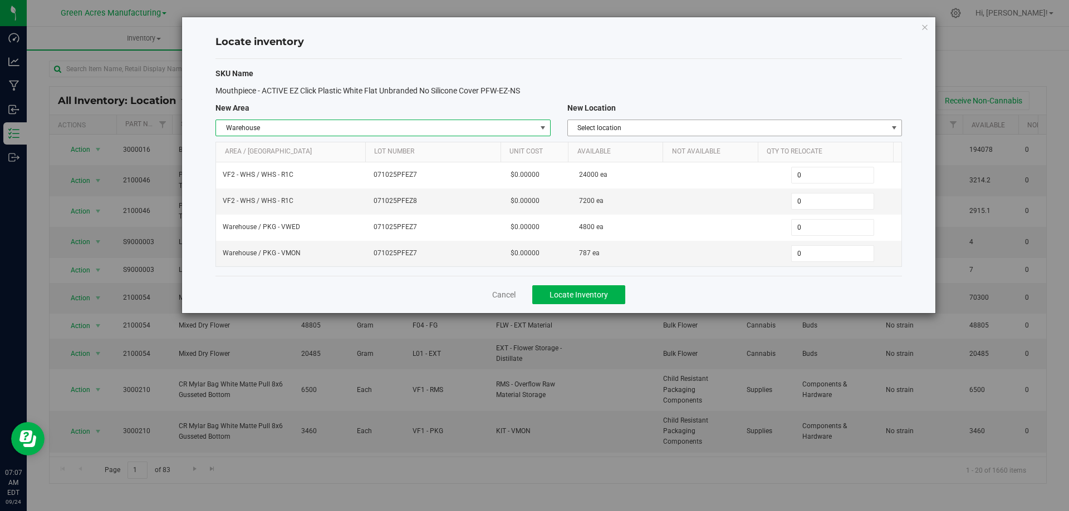
click at [740, 126] on span "Select location" at bounding box center [727, 128] width 319 height 16
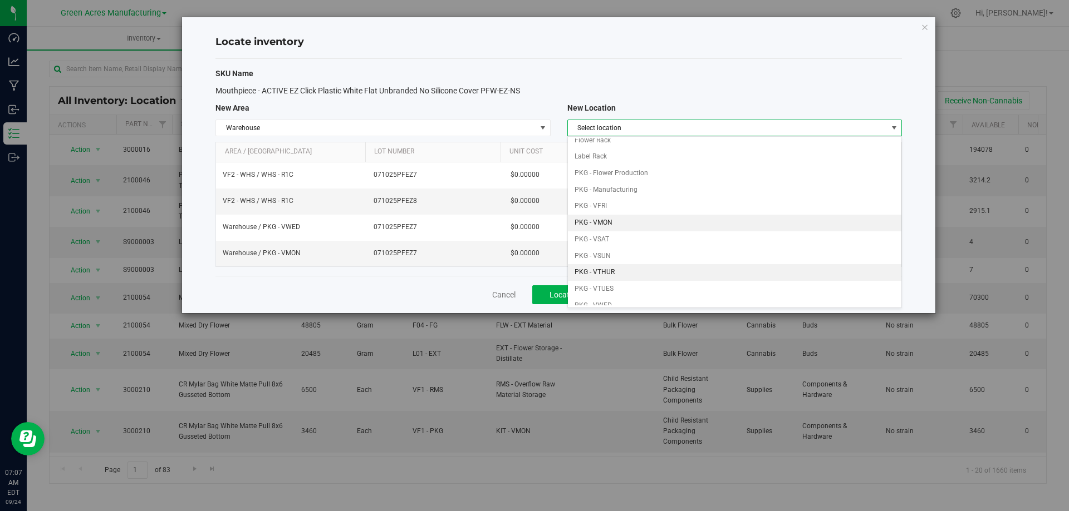
scroll to position [56, 0]
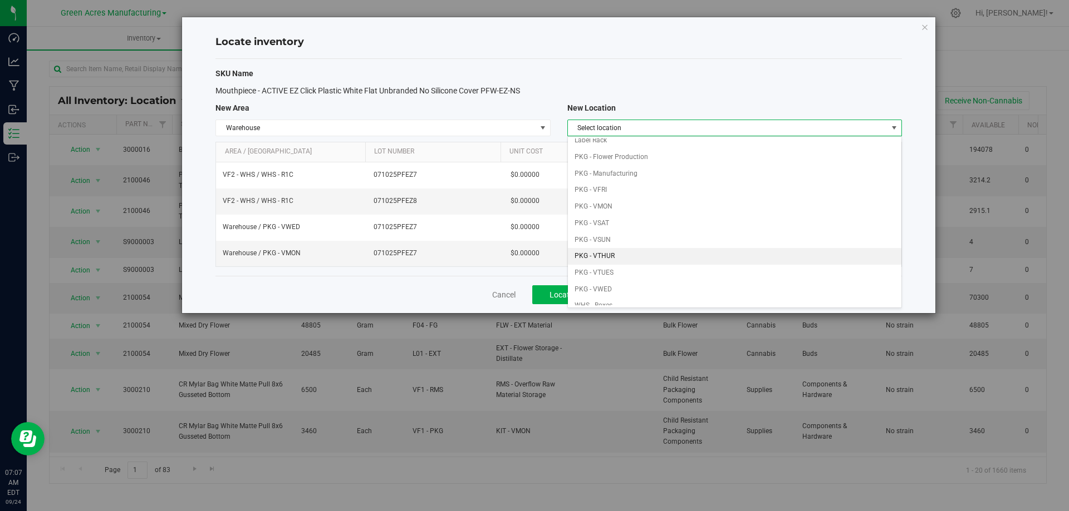
click at [637, 259] on li "PKG - VTHUR" at bounding box center [734, 256] width 333 height 17
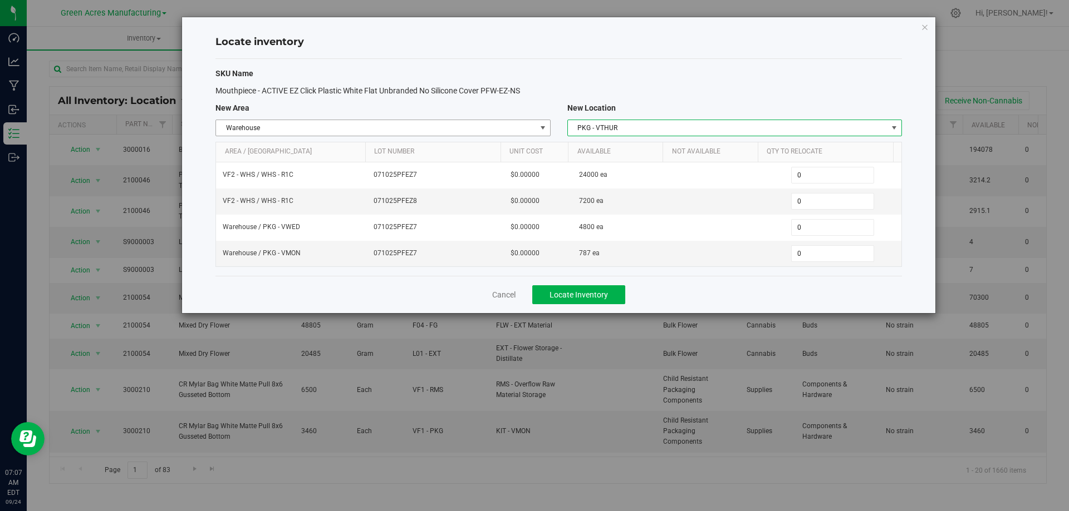
click at [537, 123] on span "select" at bounding box center [542, 128] width 14 height 16
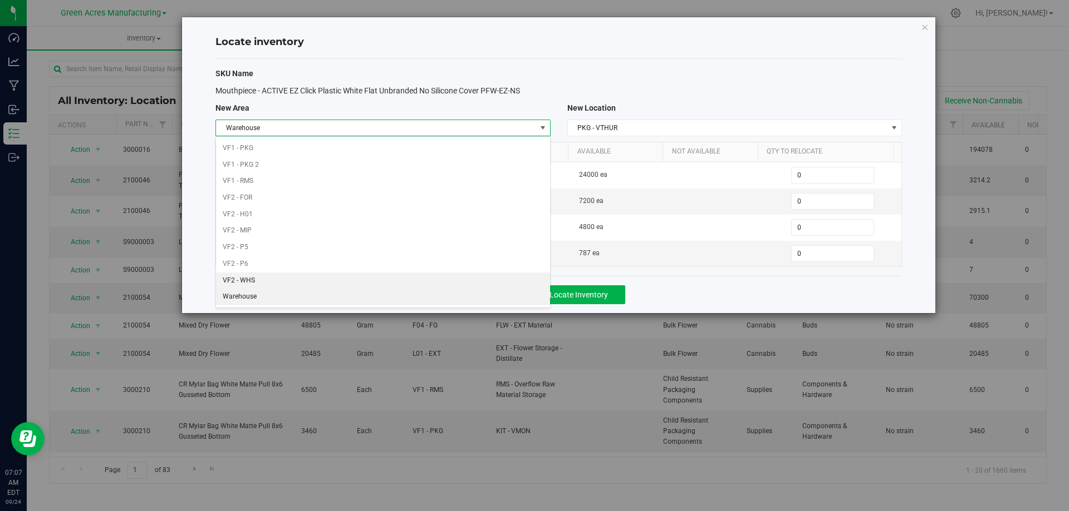
click at [397, 275] on li "VF2 - WHS" at bounding box center [382, 281] width 333 height 17
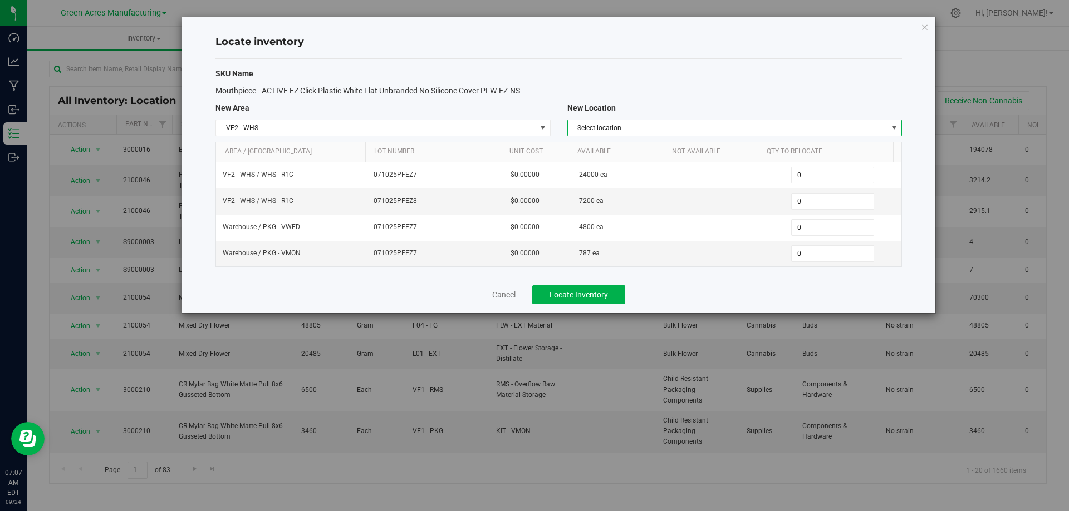
click at [683, 130] on span "Select location" at bounding box center [727, 128] width 319 height 16
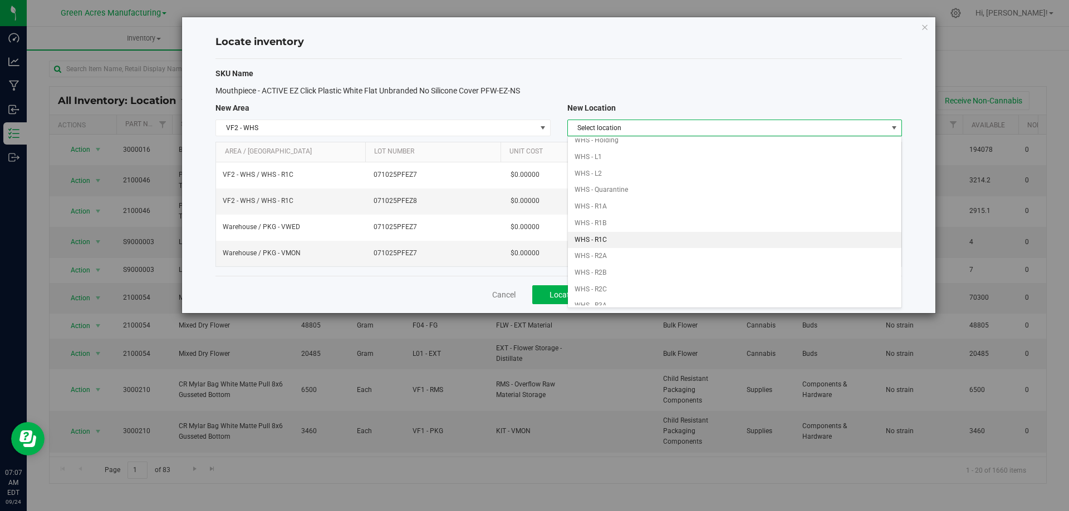
click at [639, 243] on li "WHS - R1C" at bounding box center [734, 240] width 333 height 17
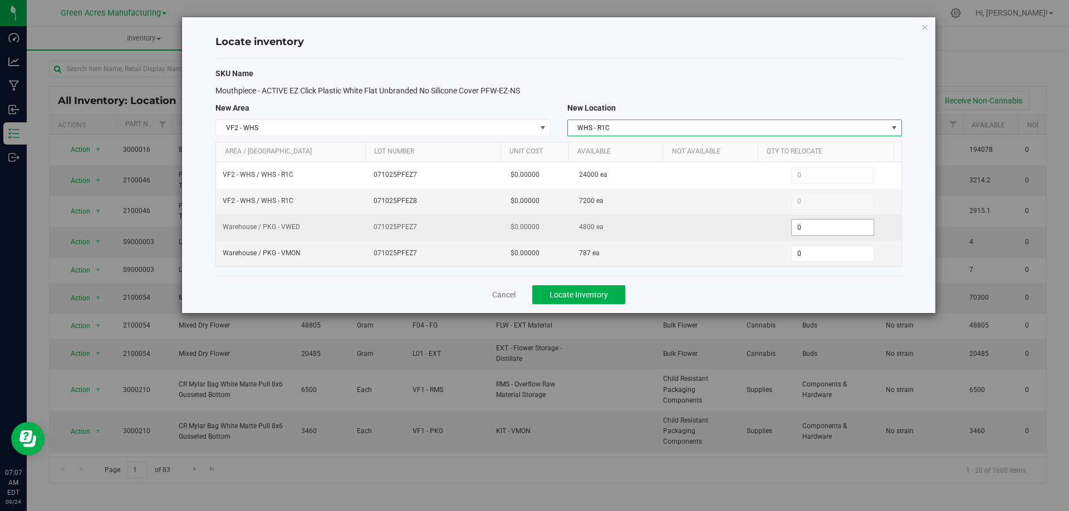
click at [808, 228] on span "0 0" at bounding box center [832, 227] width 83 height 17
click at [808, 227] on input "0" at bounding box center [832, 228] width 82 height 16
type input "2400"
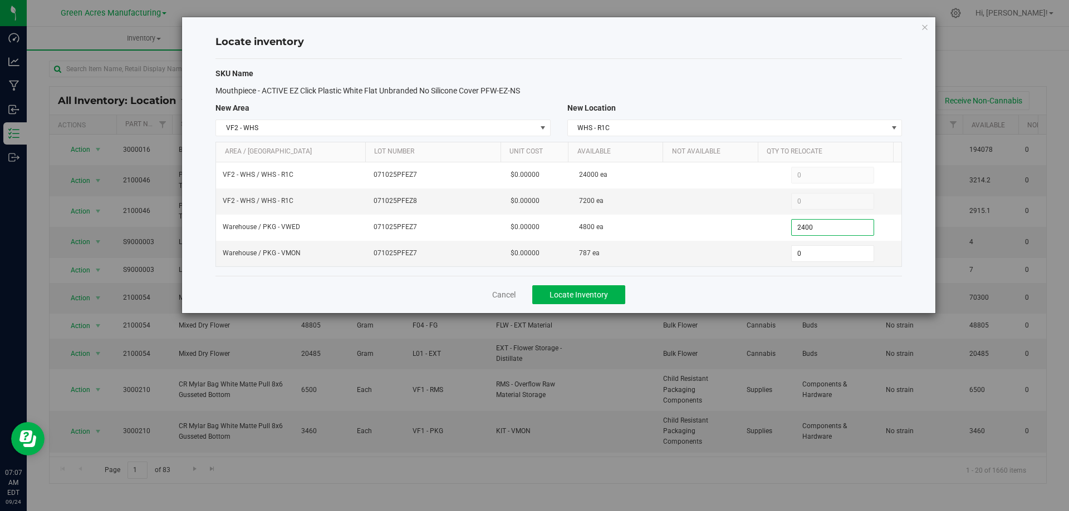
type input "2,400"
click at [659, 292] on div "Cancel Locate Inventory" at bounding box center [558, 294] width 686 height 37
click at [579, 292] on span "Locate Inventory" at bounding box center [578, 295] width 58 height 9
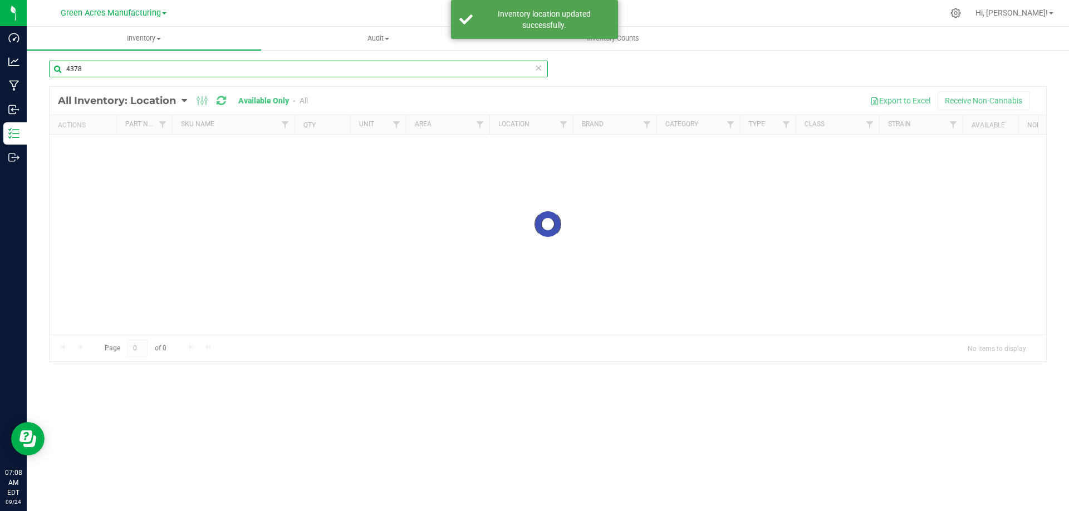
click at [240, 74] on input "4378" at bounding box center [298, 69] width 499 height 17
click at [240, 75] on input "4378" at bounding box center [298, 69] width 499 height 17
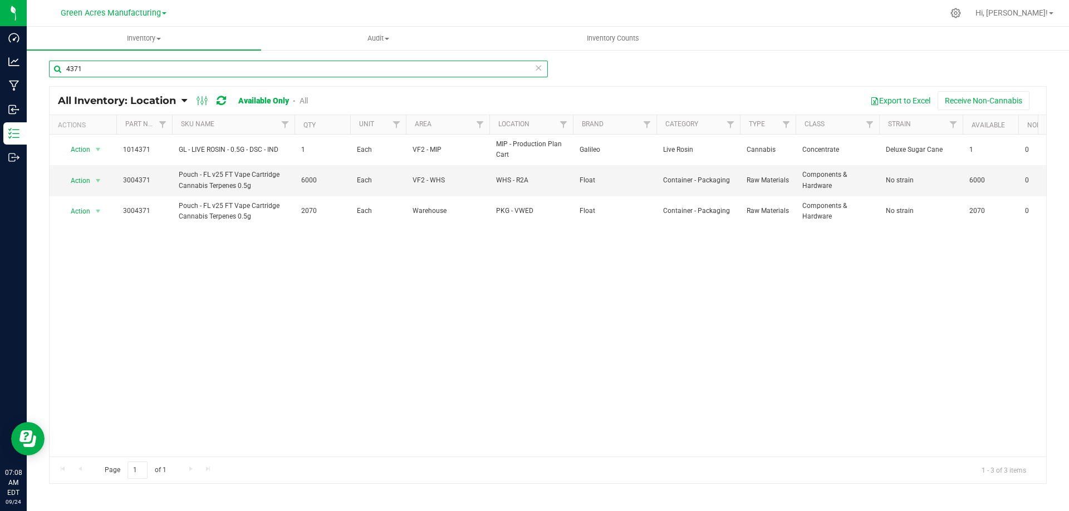
click at [186, 68] on input "4371" at bounding box center [298, 69] width 499 height 17
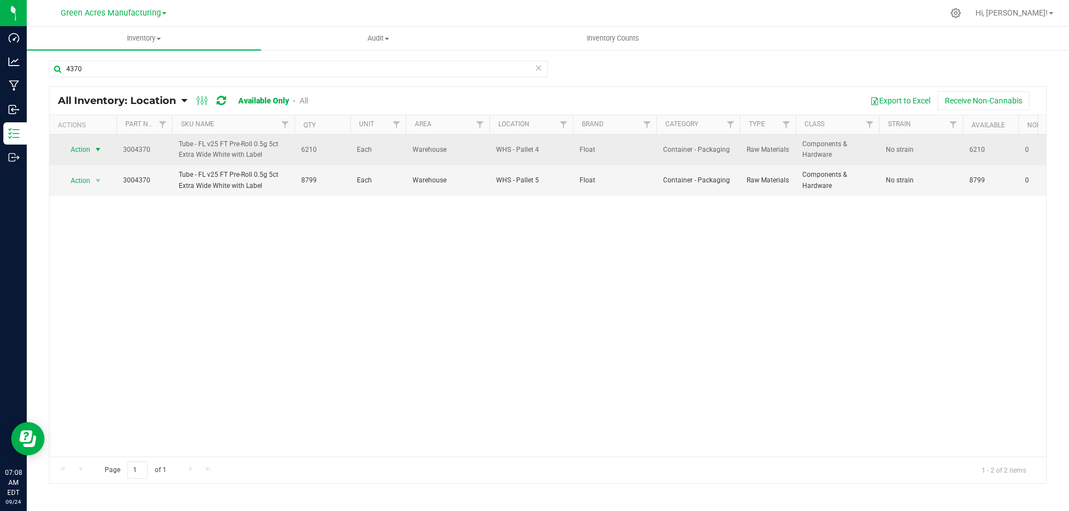
click at [93, 147] on span "select" at bounding box center [97, 149] width 9 height 9
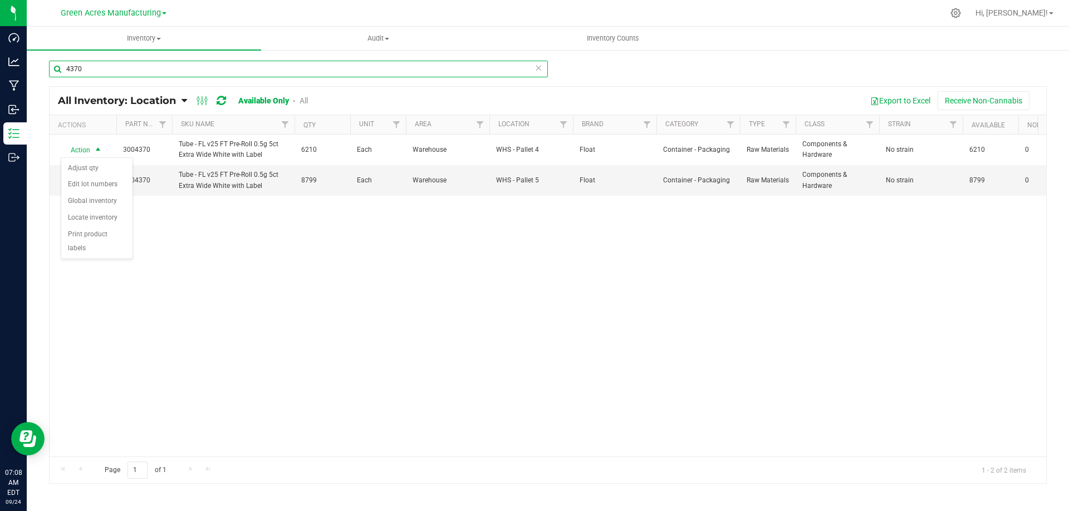
click at [104, 68] on input "4370" at bounding box center [298, 69] width 499 height 17
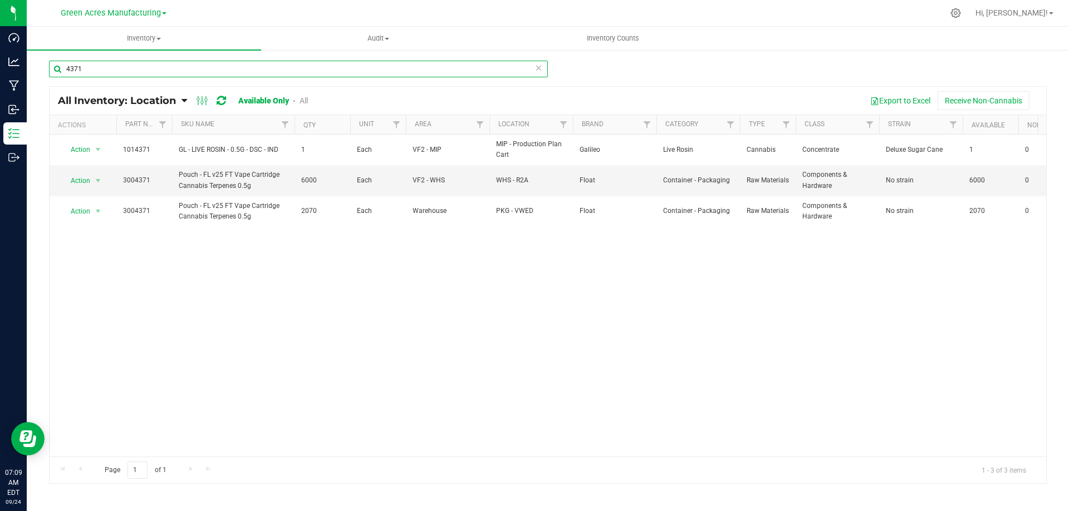
click at [72, 67] on input "4371" at bounding box center [298, 69] width 499 height 17
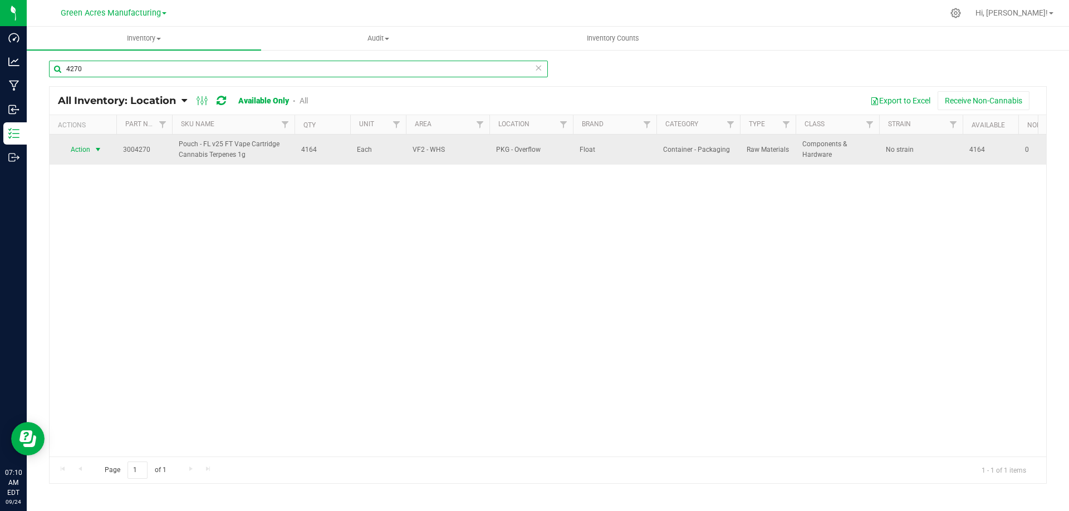
type input "4270"
click at [79, 150] on span "Action" at bounding box center [76, 150] width 30 height 16
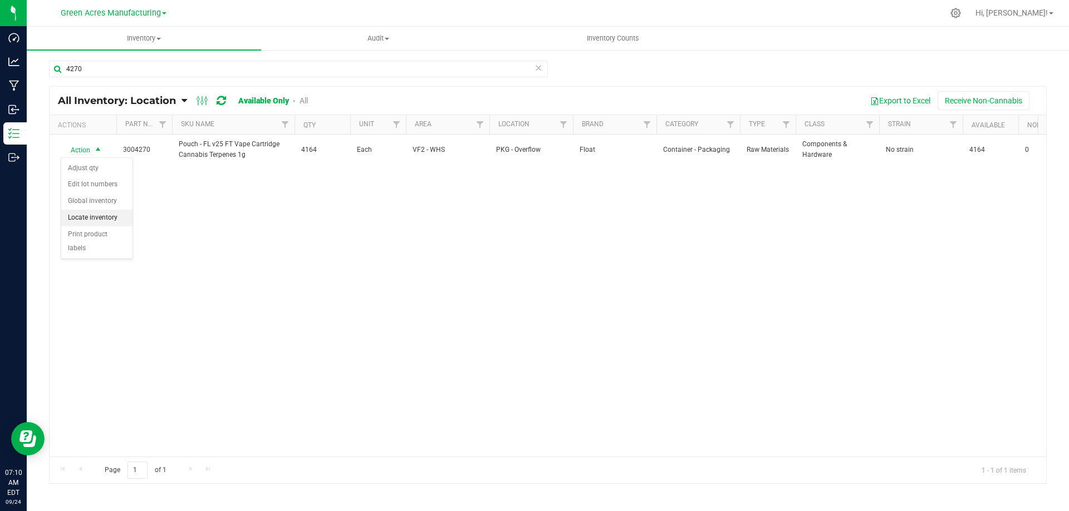
click at [112, 219] on li "Locate inventory" at bounding box center [96, 218] width 71 height 17
